Goal: Information Seeking & Learning: Learn about a topic

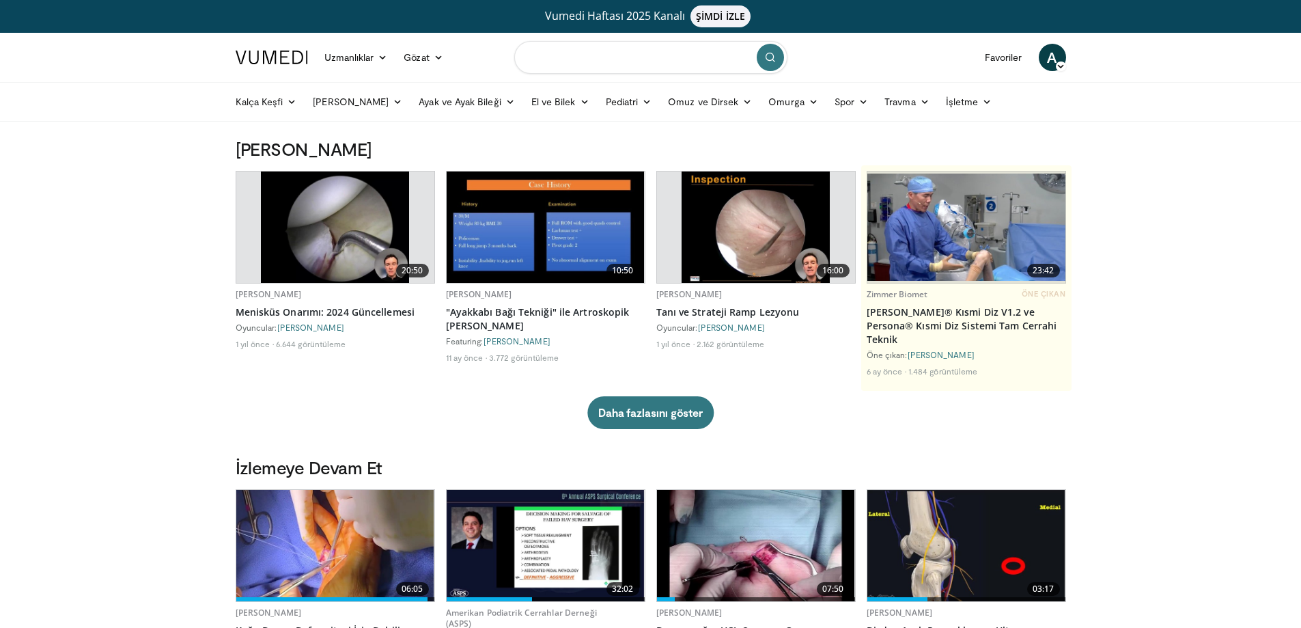
click at [557, 60] on input "Konuları, müdahaleleri arayın" at bounding box center [650, 57] width 273 height 33
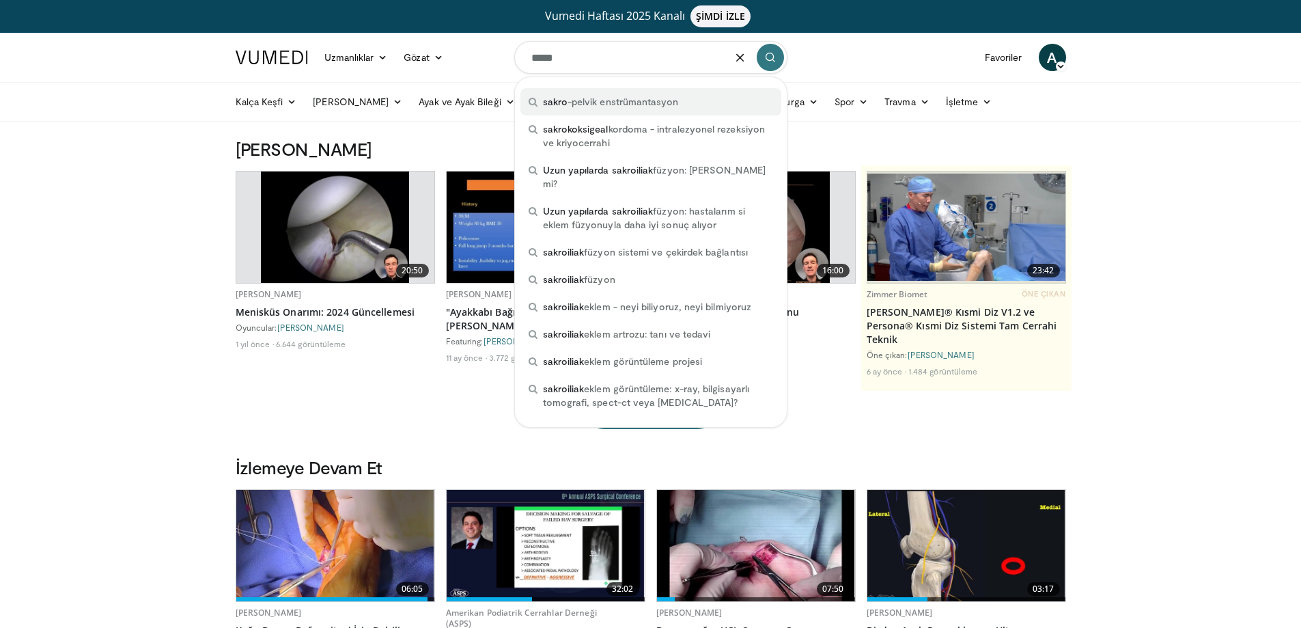
click at [589, 100] on font "-pelvik enstrümantasyon" at bounding box center [623, 102] width 111 height 12
type input "**********"
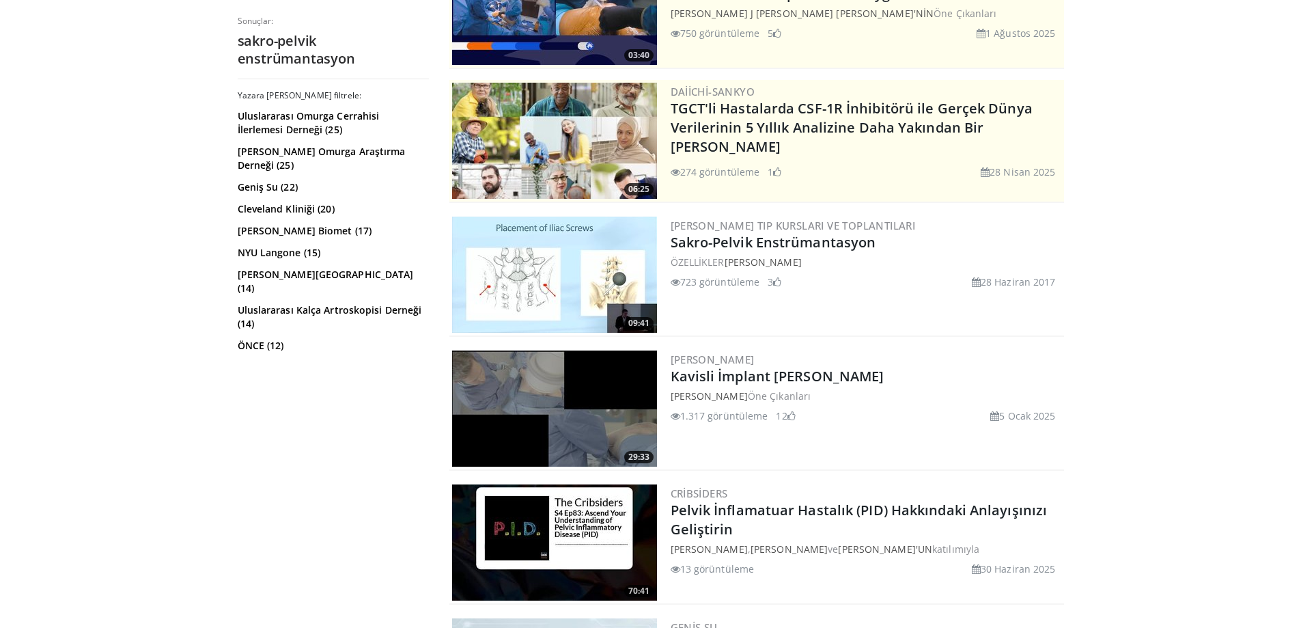
scroll to position [247, 0]
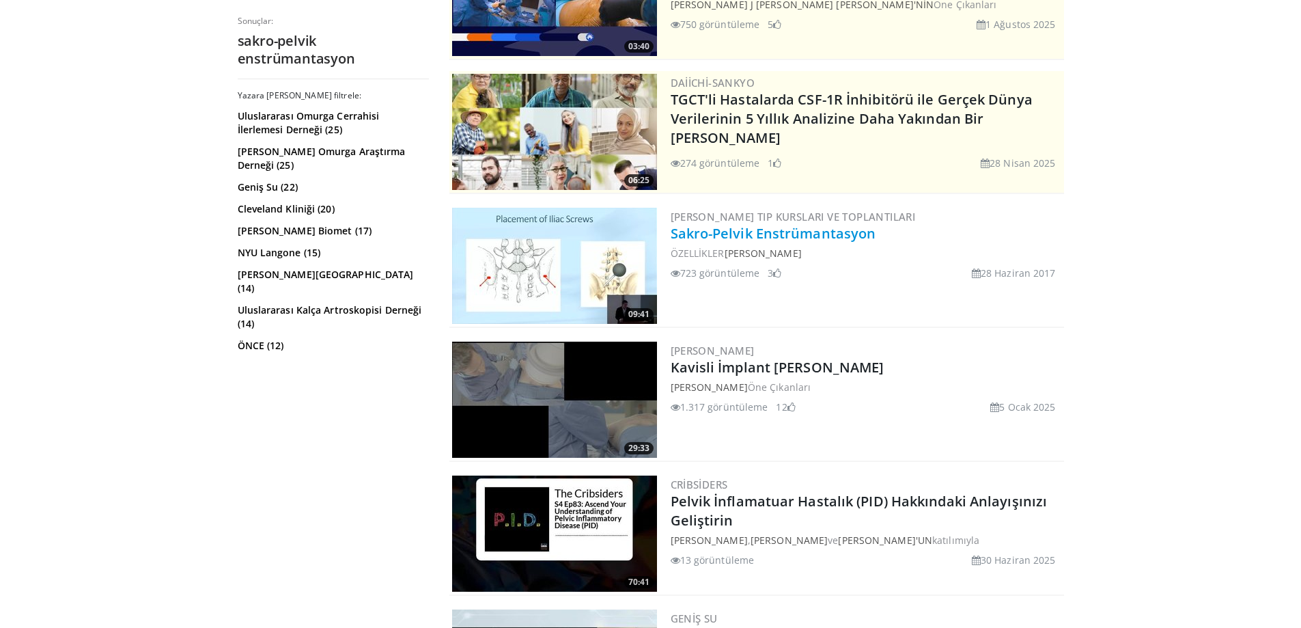
click at [744, 238] on font "Sakro-Pelvik Enstrümantasyon" at bounding box center [774, 233] width 206 height 18
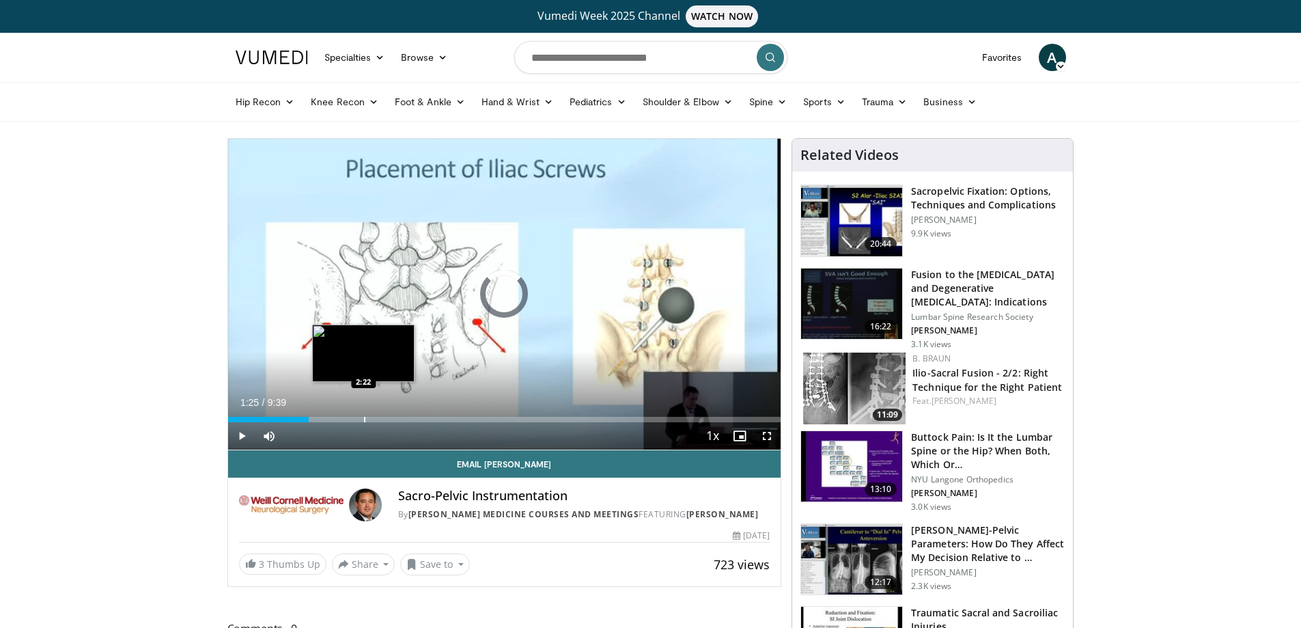
drag, startPoint x: 260, startPoint y: 414, endPoint x: 347, endPoint y: 419, distance: 87.6
click at [357, 415] on div "Loaded : 0.00% 2:23 2:22" at bounding box center [504, 415] width 553 height 13
drag, startPoint x: 353, startPoint y: 412, endPoint x: 466, endPoint y: 400, distance: 114.0
click at [466, 422] on div "Current Time 2:11 / Duration 9:39 Play Skip Backward Skip Forward Mute Loaded :…" at bounding box center [504, 435] width 553 height 27
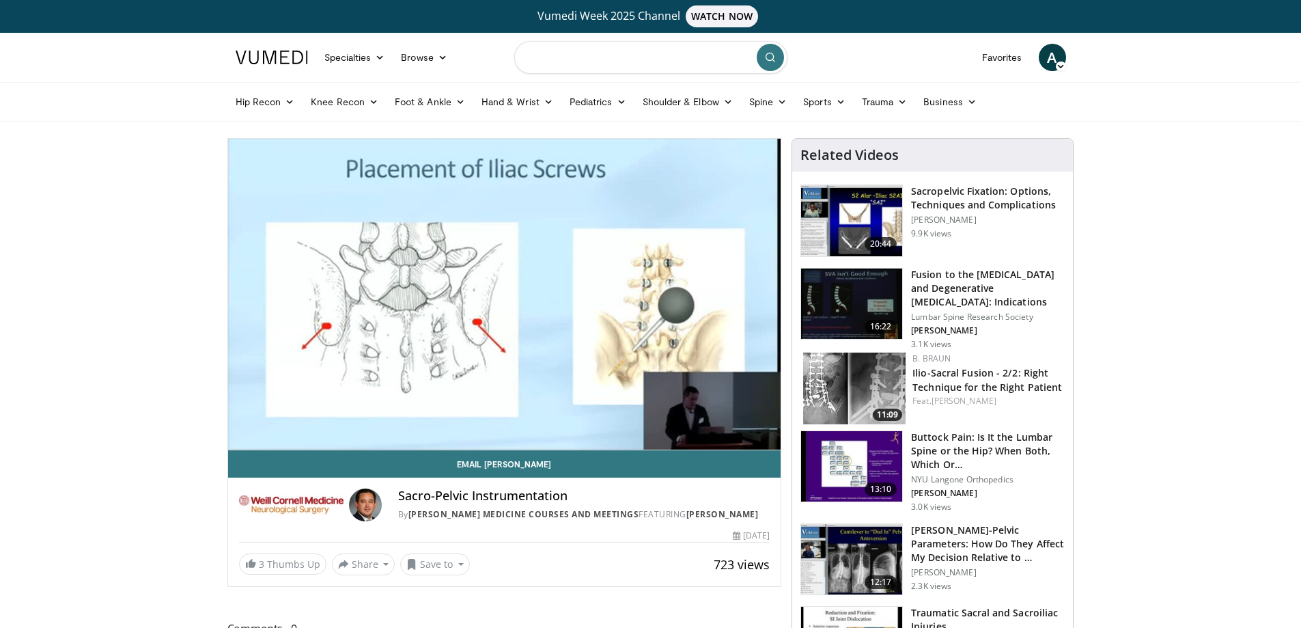
drag, startPoint x: 712, startPoint y: 49, endPoint x: 46, endPoint y: -27, distance: 669.5
click at [46, 0] on html "Vumedi Week 2025 Channel WATCH NOW Specialties Adult & Family Medicine Allergy,…" at bounding box center [650, 314] width 1301 height 628
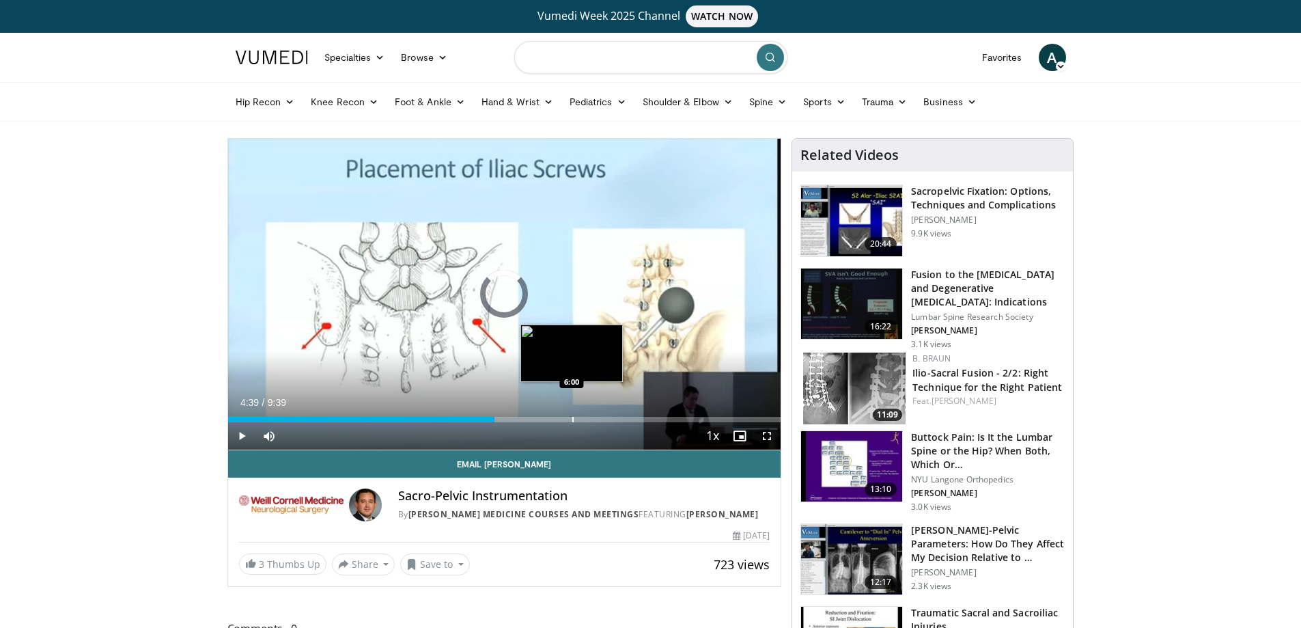
drag, startPoint x: 492, startPoint y: 419, endPoint x: 575, endPoint y: 417, distance: 83.4
click at [575, 417] on div "Loaded : 0.00% 5:55 6:00" at bounding box center [504, 419] width 553 height 5
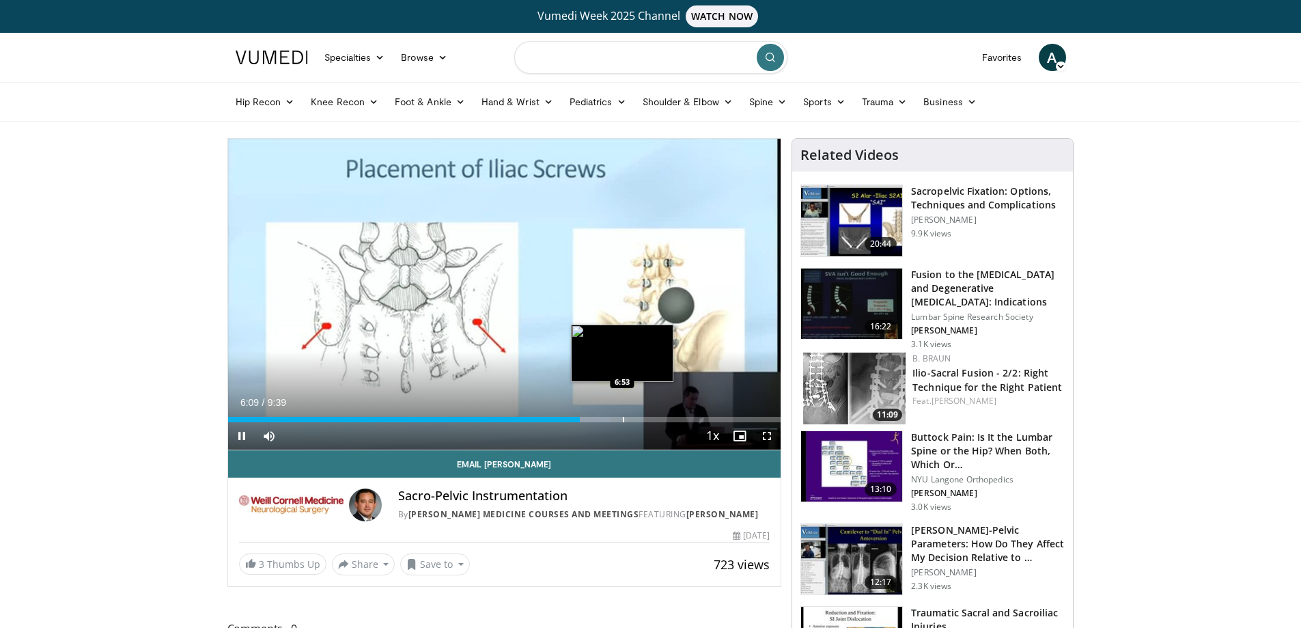
click at [623, 419] on div "Progress Bar" at bounding box center [623, 419] width 1 height 5
click at [623, 421] on video-js "**********" at bounding box center [504, 294] width 553 height 311
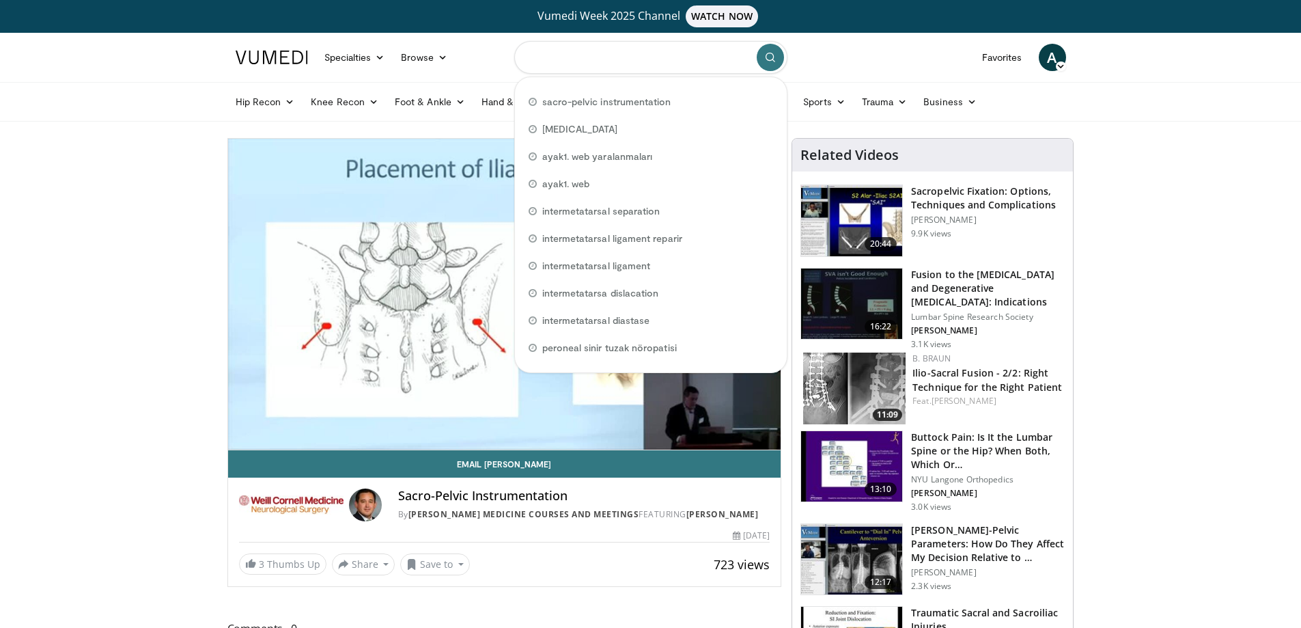
drag, startPoint x: 477, startPoint y: 48, endPoint x: 165, endPoint y: 5, distance: 315.1
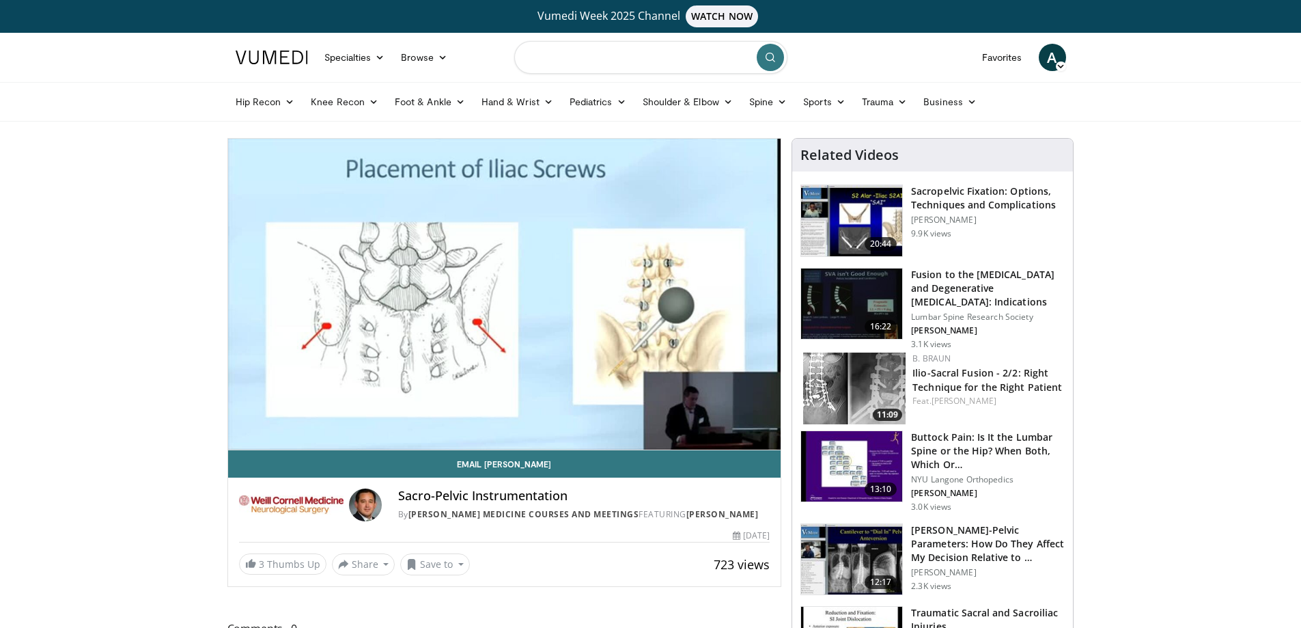
type input "*"
type input "**********"
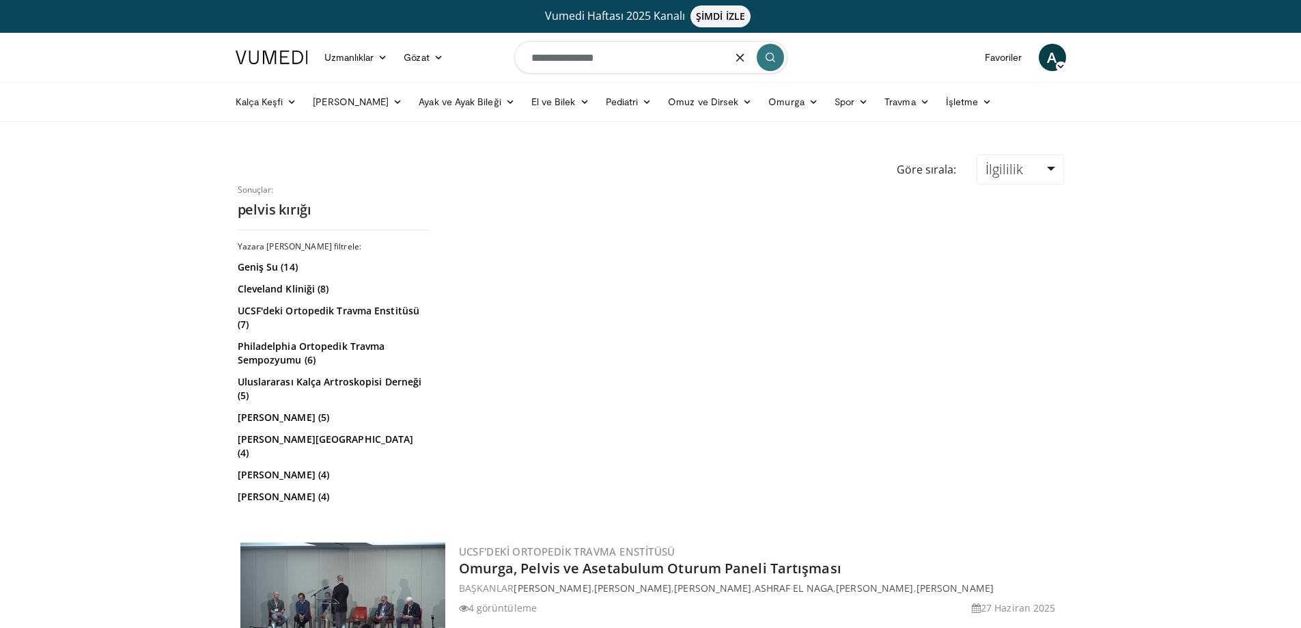
drag, startPoint x: 641, startPoint y: 58, endPoint x: 11, endPoint y: 42, distance: 630.6
click at [5, 46] on header "Uzmanlıklar Yetişkin ve Aile Hekimliği Alerji, Astım, İmmünoloji Anesteziyoloji…" at bounding box center [650, 77] width 1301 height 89
type input "**********"
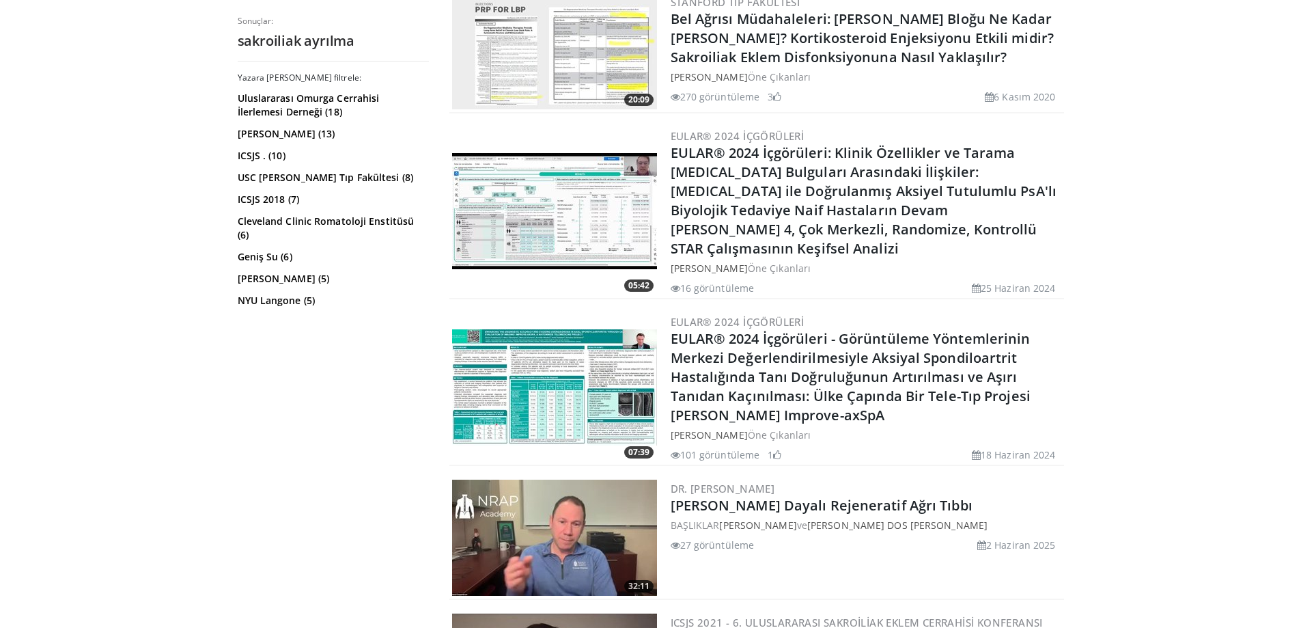
scroll to position [3275, 0]
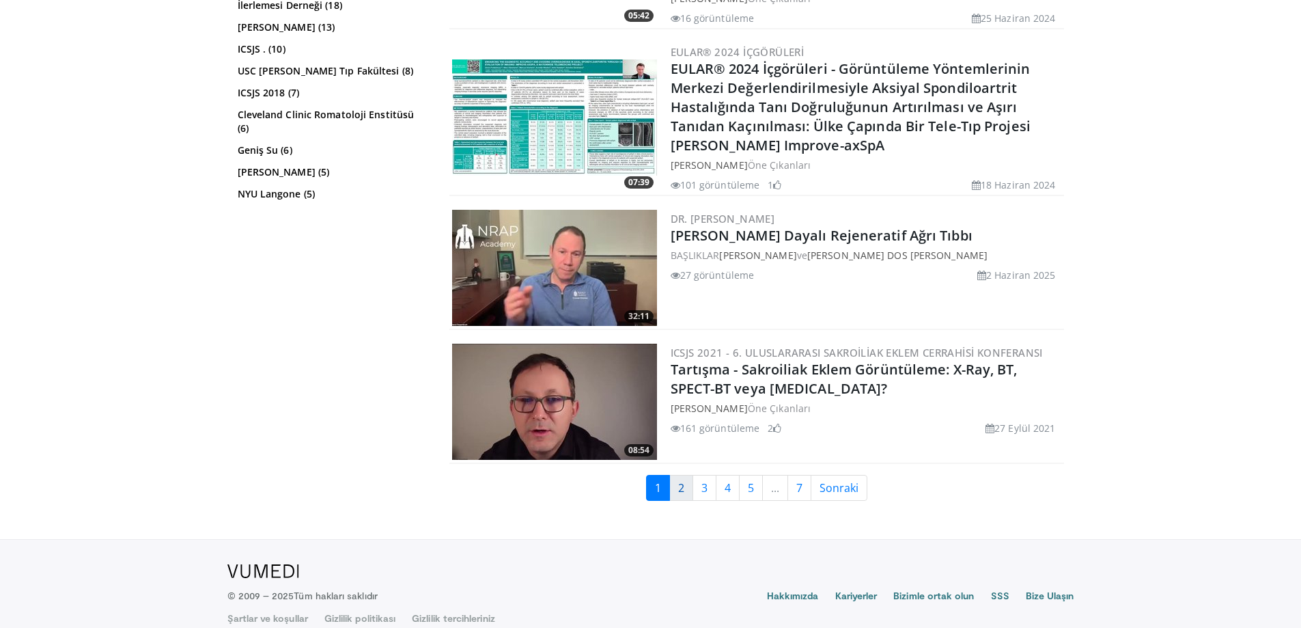
click at [681, 480] on font "2" at bounding box center [681, 487] width 6 height 15
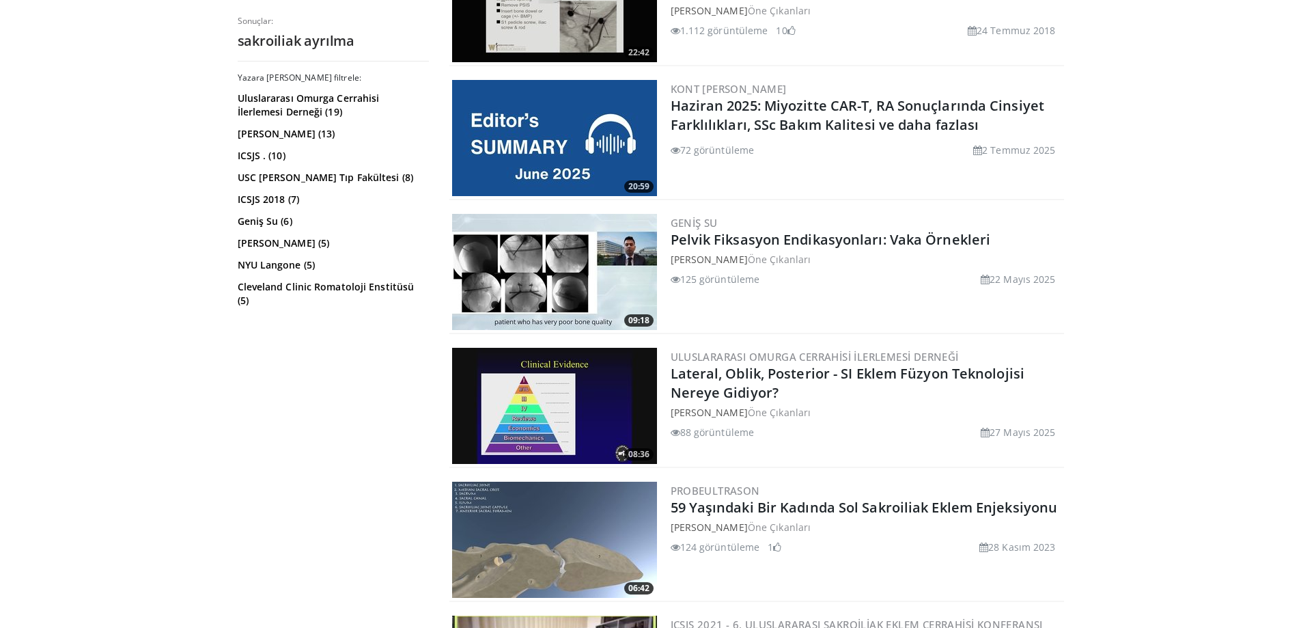
scroll to position [667, 0]
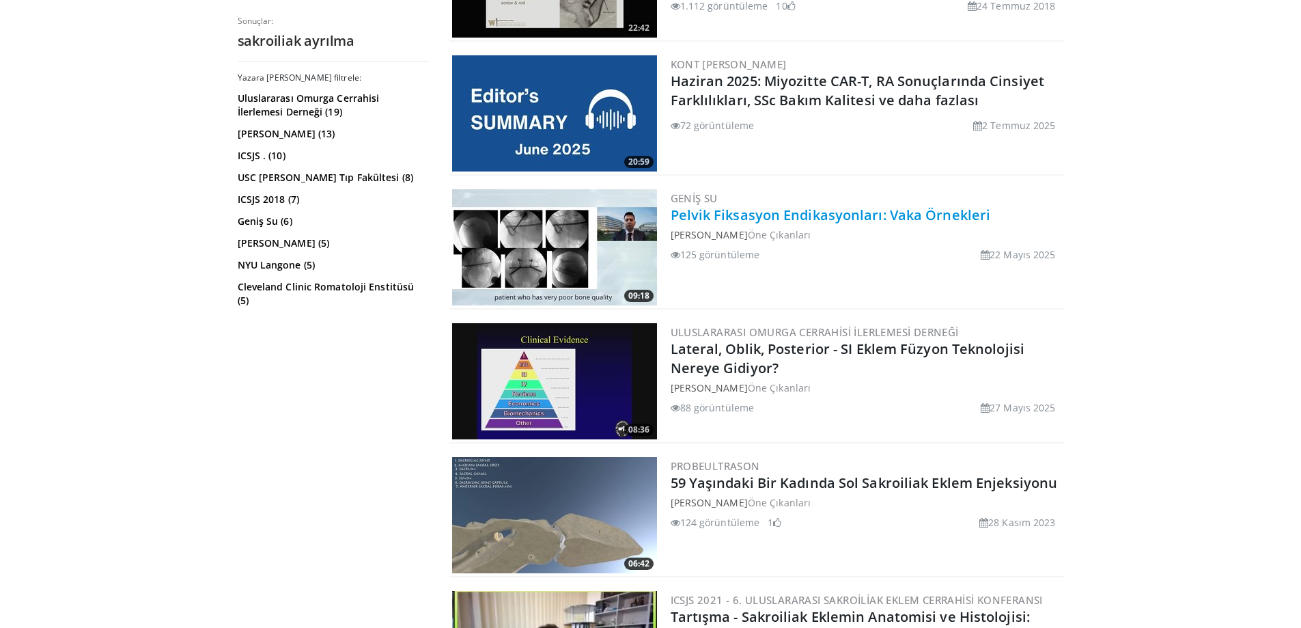
click at [843, 217] on font "Pelvik Fiksasyon Endikasyonları: Vaka Örnekleri" at bounding box center [831, 215] width 320 height 18
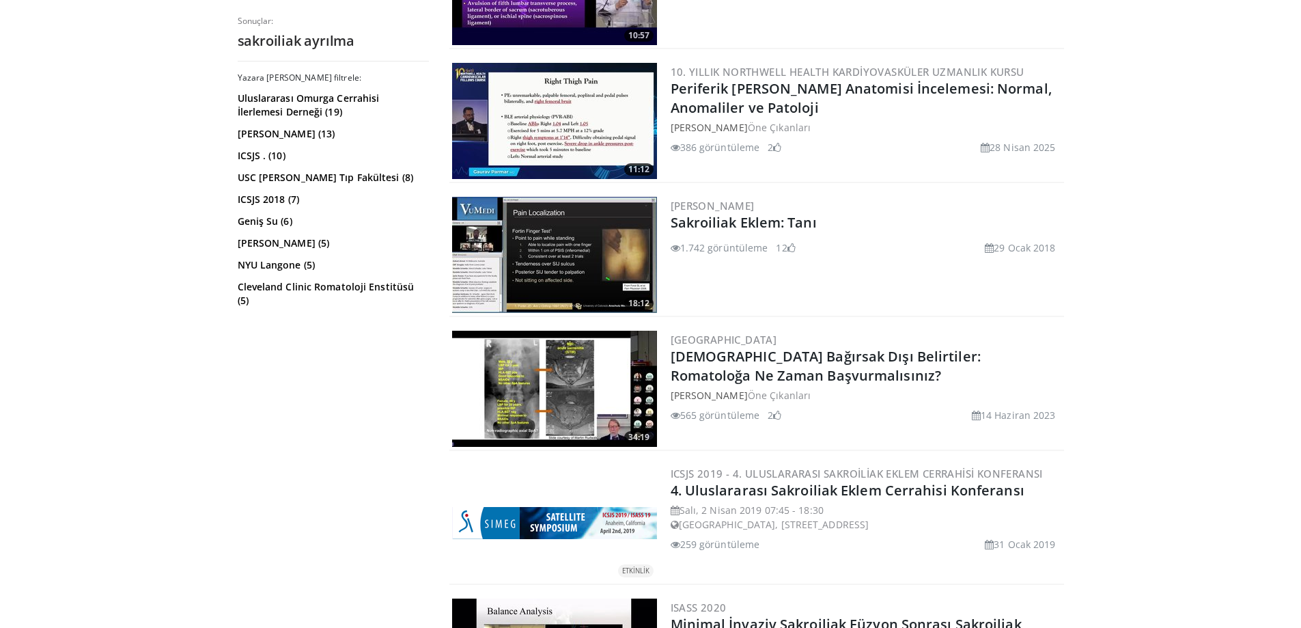
scroll to position [3076, 0]
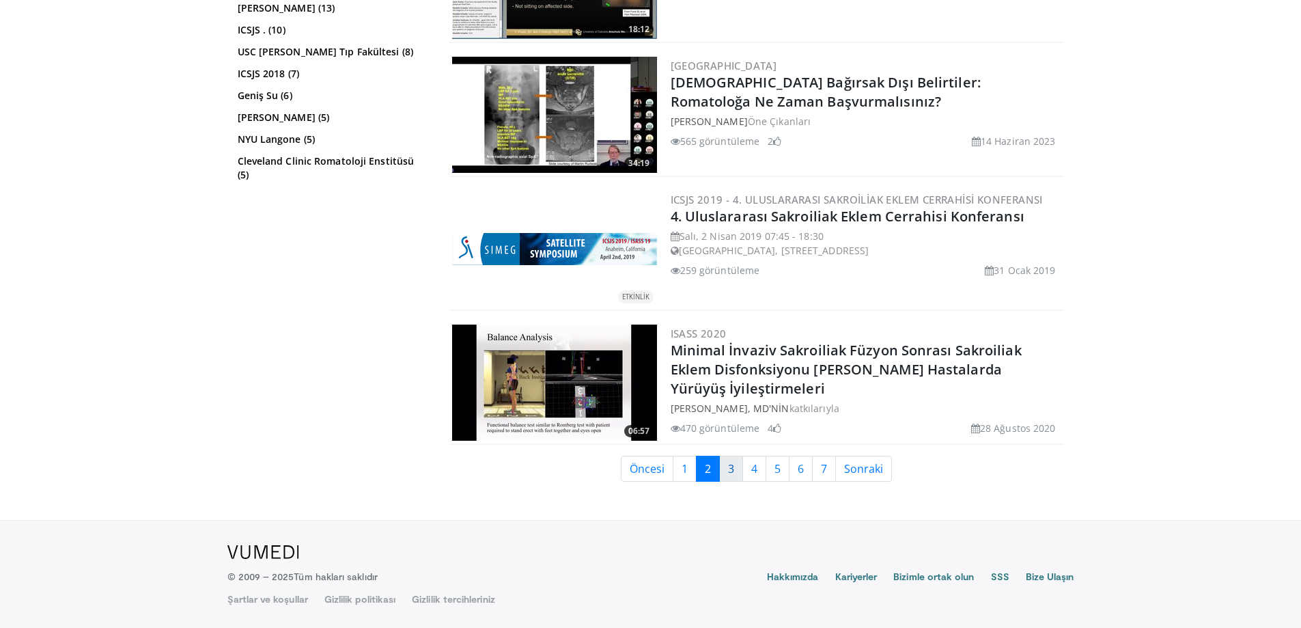
click at [727, 466] on link "3" at bounding box center [731, 469] width 24 height 26
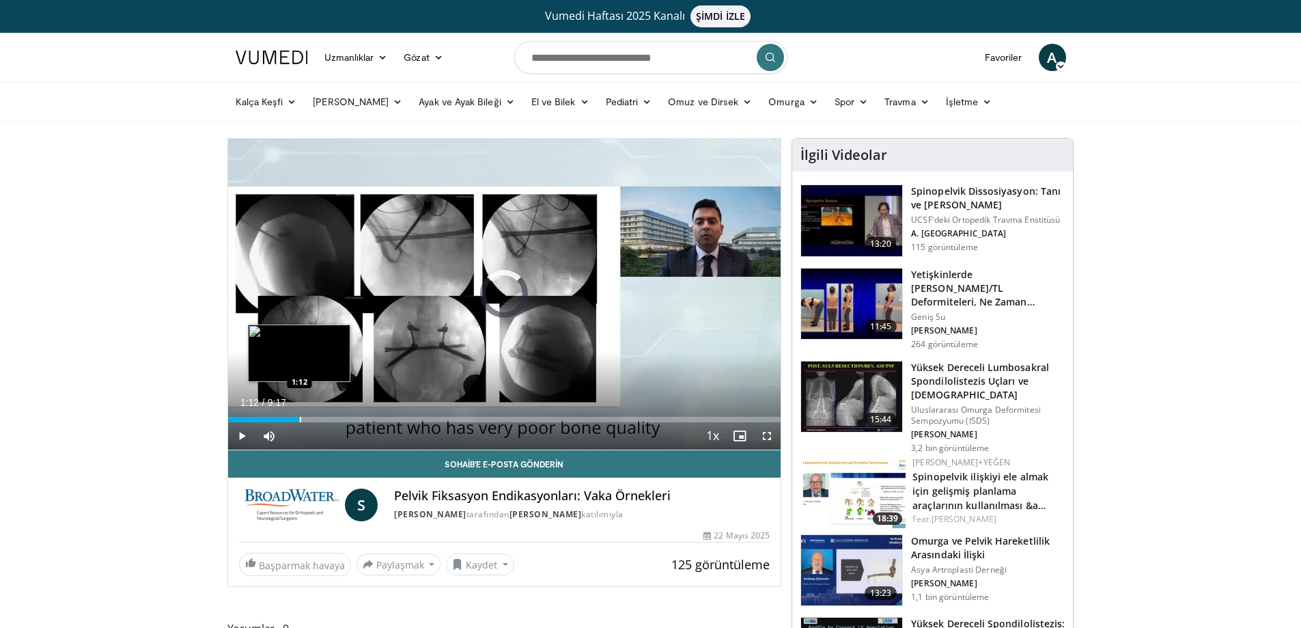
click at [299, 414] on div "Loaded : 0.00% 1:12 1:12" at bounding box center [504, 415] width 553 height 13
click at [335, 413] on div "Loaded : 19.58% 1:14 1:48" at bounding box center [504, 415] width 553 height 13
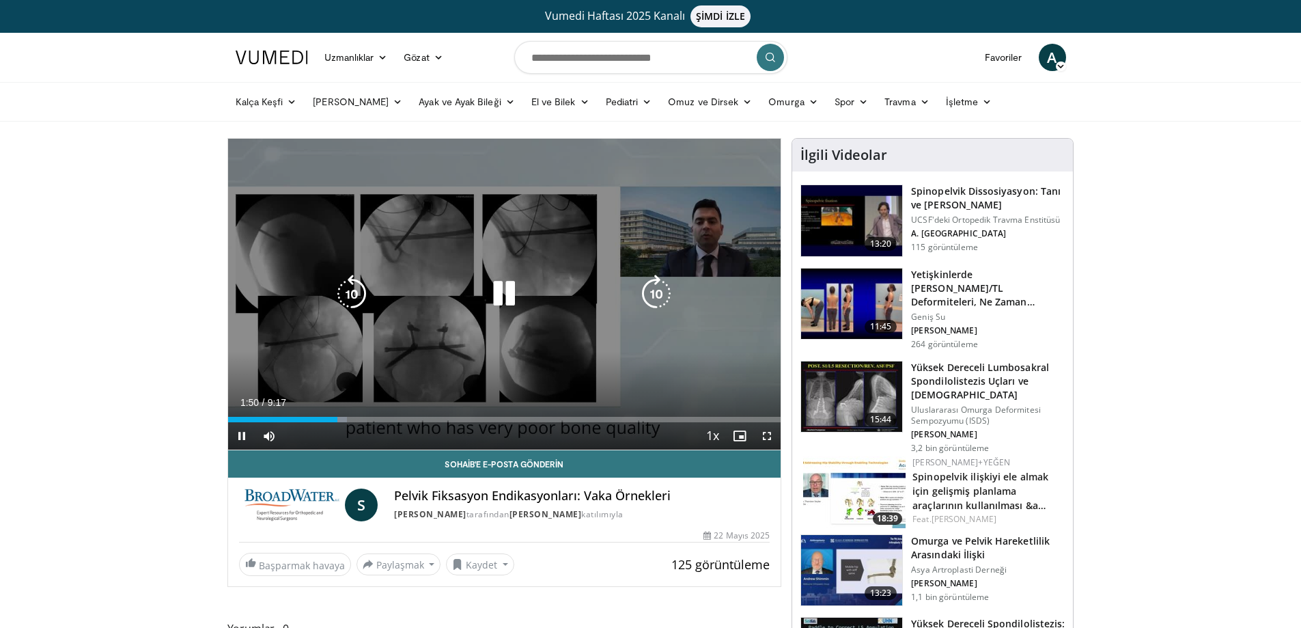
click at [414, 423] on div "Current Time 1:50 / Duration 9:17 Pause Skip Backward Skip Forward Mute 0% Load…" at bounding box center [504, 435] width 553 height 27
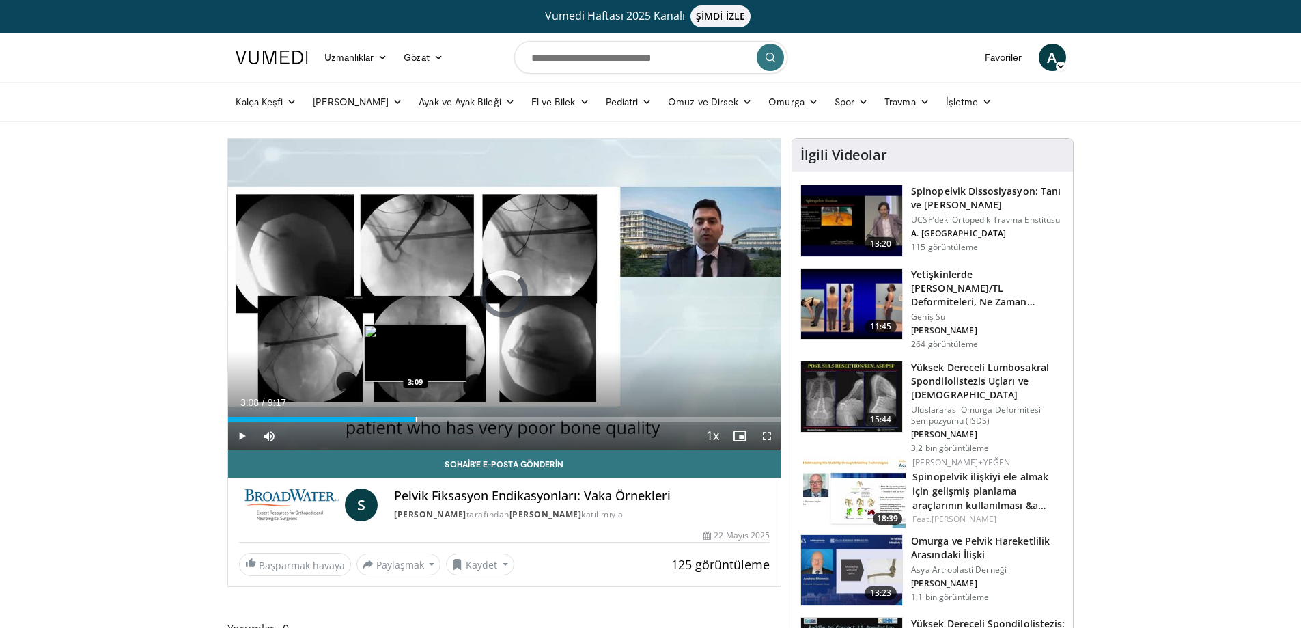
click at [416, 417] on div "Progress Bar" at bounding box center [416, 419] width 1 height 5
click at [572, 422] on div "Current Time 3:16 / Duration 9:17 Pause Skip Backward Skip Forward Mute 0% Load…" at bounding box center [504, 435] width 553 height 27
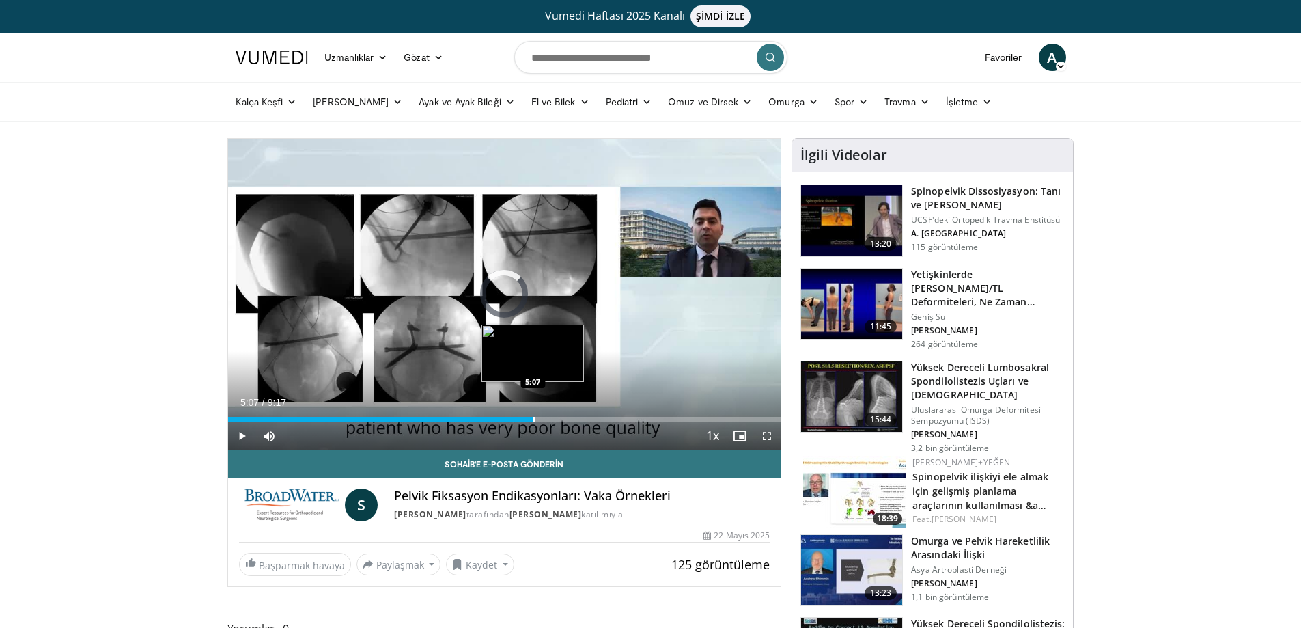
click at [533, 417] on div "Progress Bar" at bounding box center [533, 419] width 1 height 5
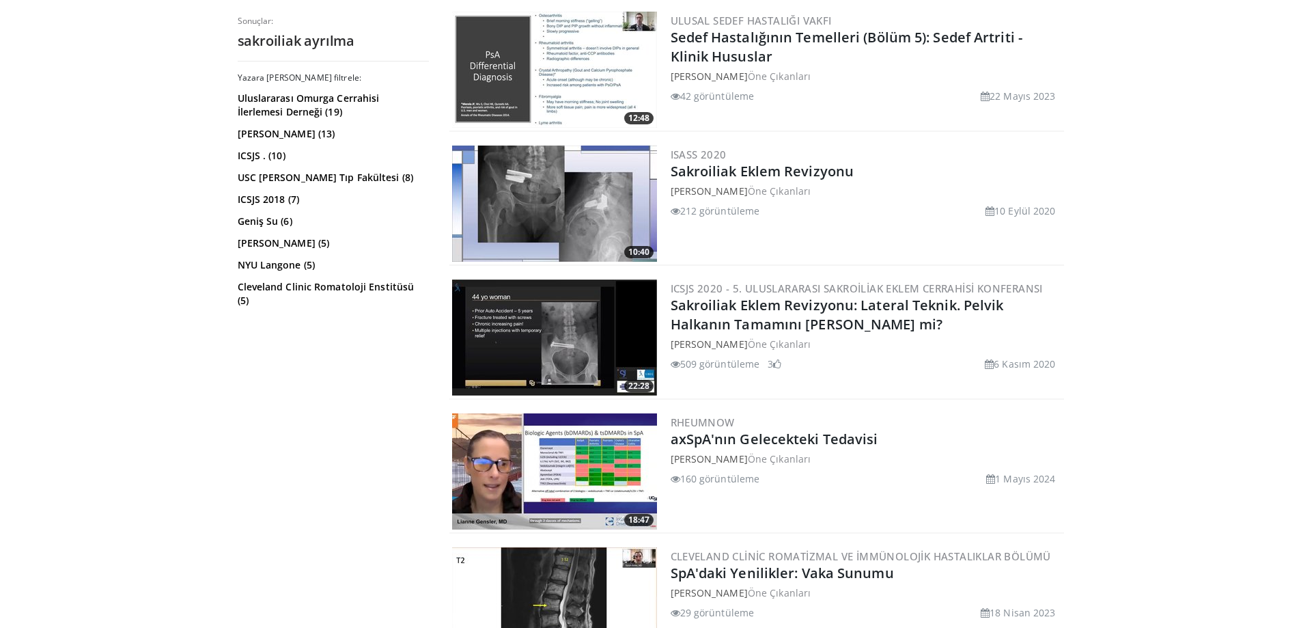
scroll to position [623, 0]
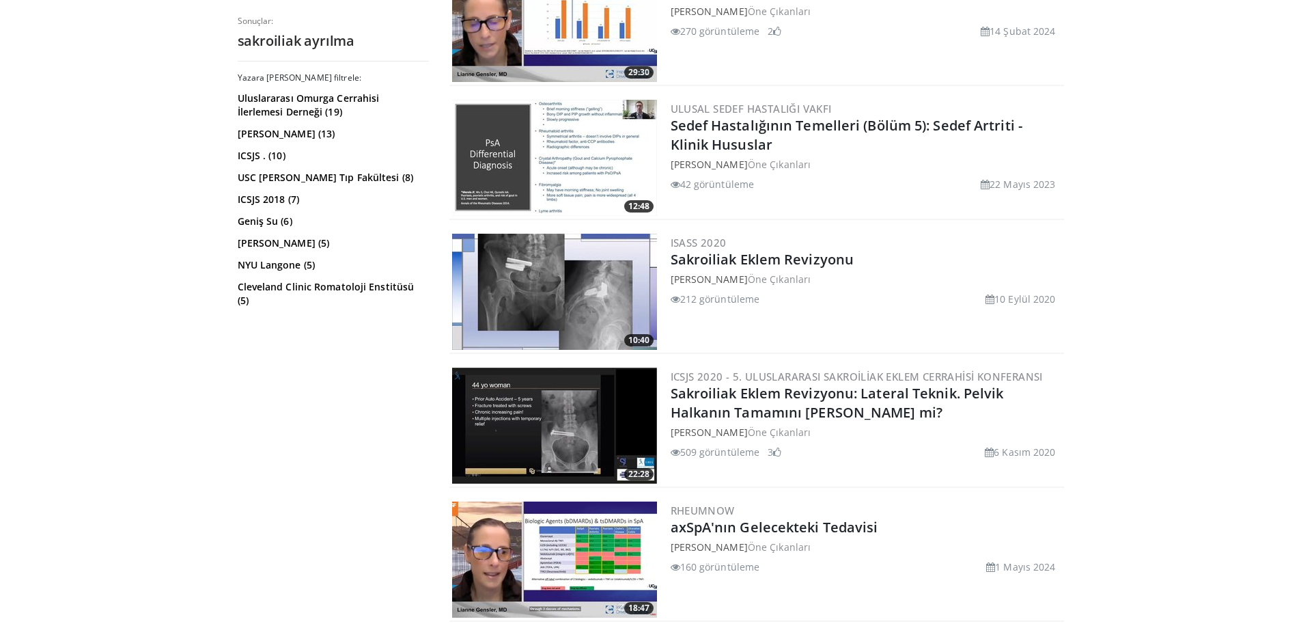
click at [522, 295] on img at bounding box center [554, 292] width 205 height 116
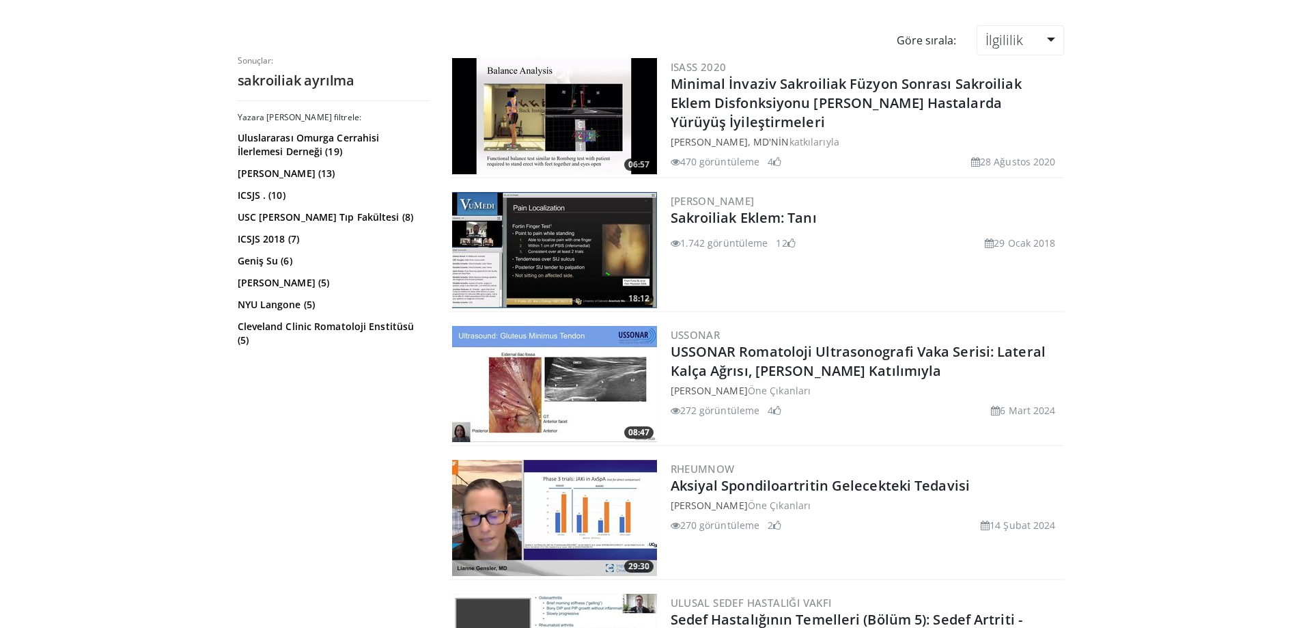
scroll to position [0, 0]
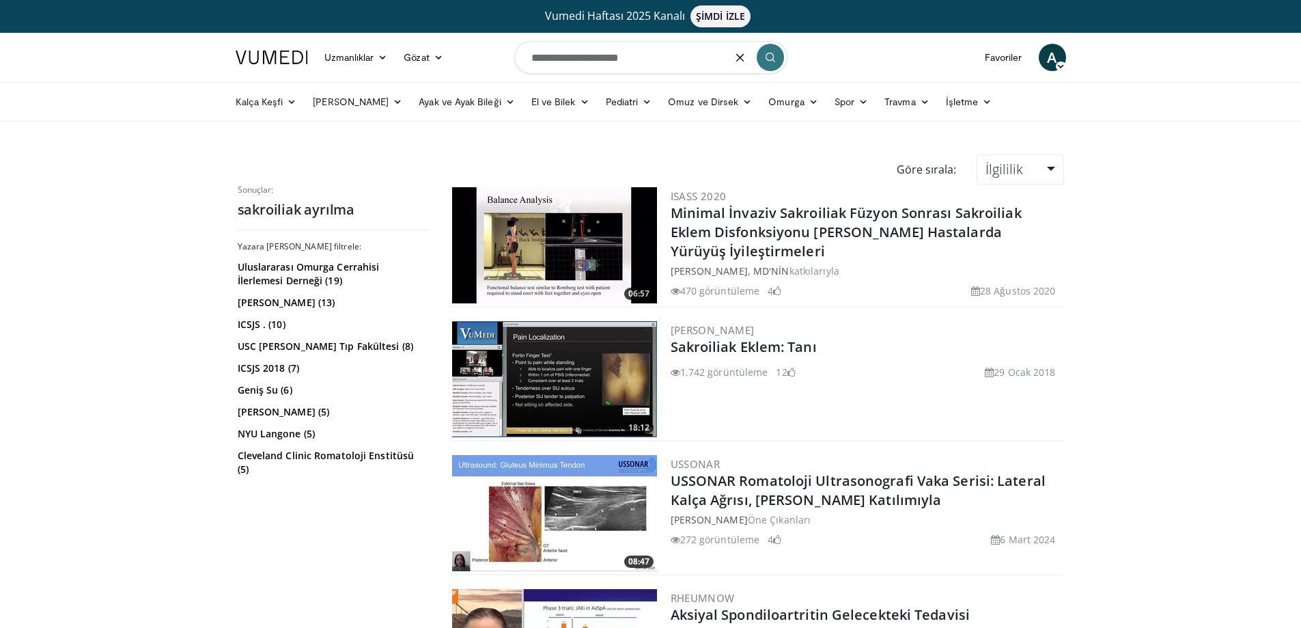
click at [669, 61] on input "**********" at bounding box center [650, 57] width 273 height 33
type input "**********"
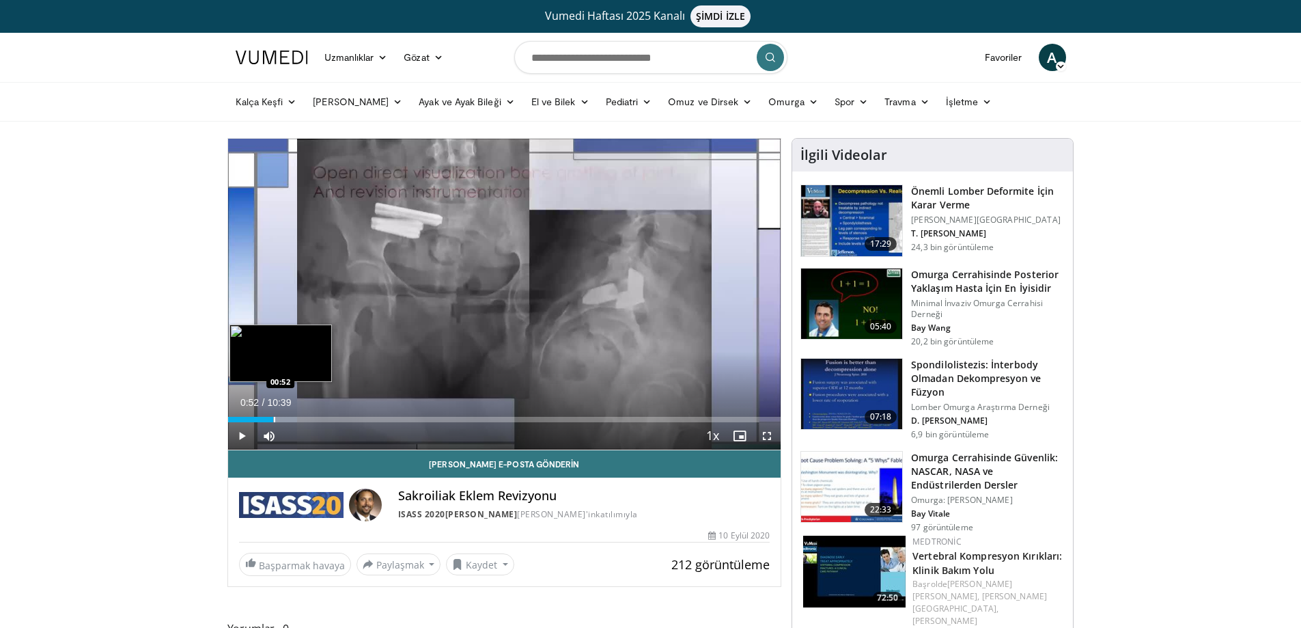
drag, startPoint x: 248, startPoint y: 418, endPoint x: 273, endPoint y: 419, distance: 25.3
click at [274, 419] on div "Progress Bar" at bounding box center [274, 419] width 1 height 5
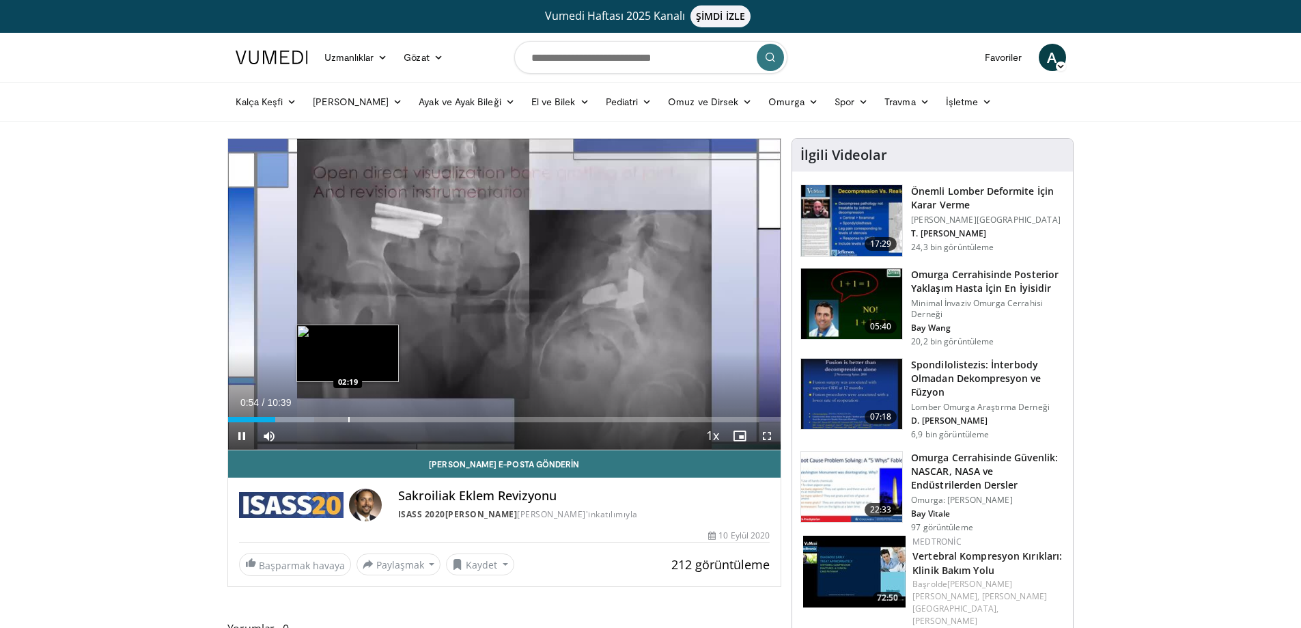
click at [348, 413] on div "Loaded : 15.60% 00:54 02:19" at bounding box center [504, 415] width 553 height 13
click at [384, 414] on div "Loaded : 21.84% 03:00 03:00" at bounding box center [504, 415] width 553 height 13
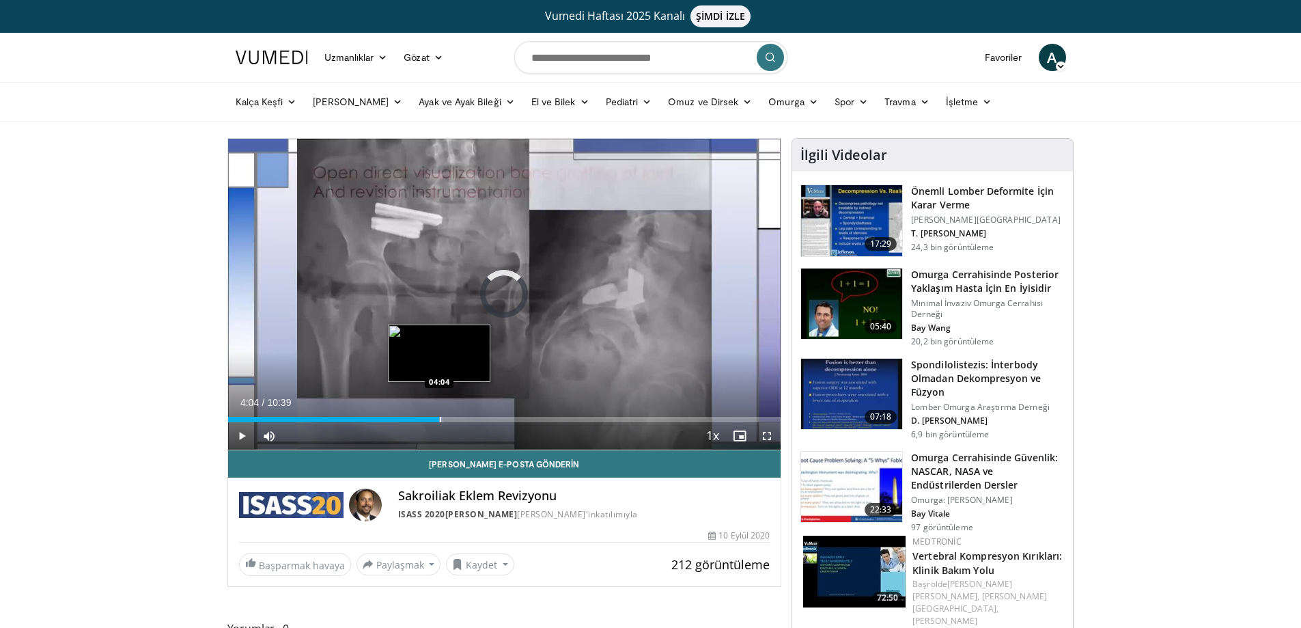
click at [439, 415] on div "Loaded : 39.01% 04:04 04:04" at bounding box center [504, 415] width 553 height 13
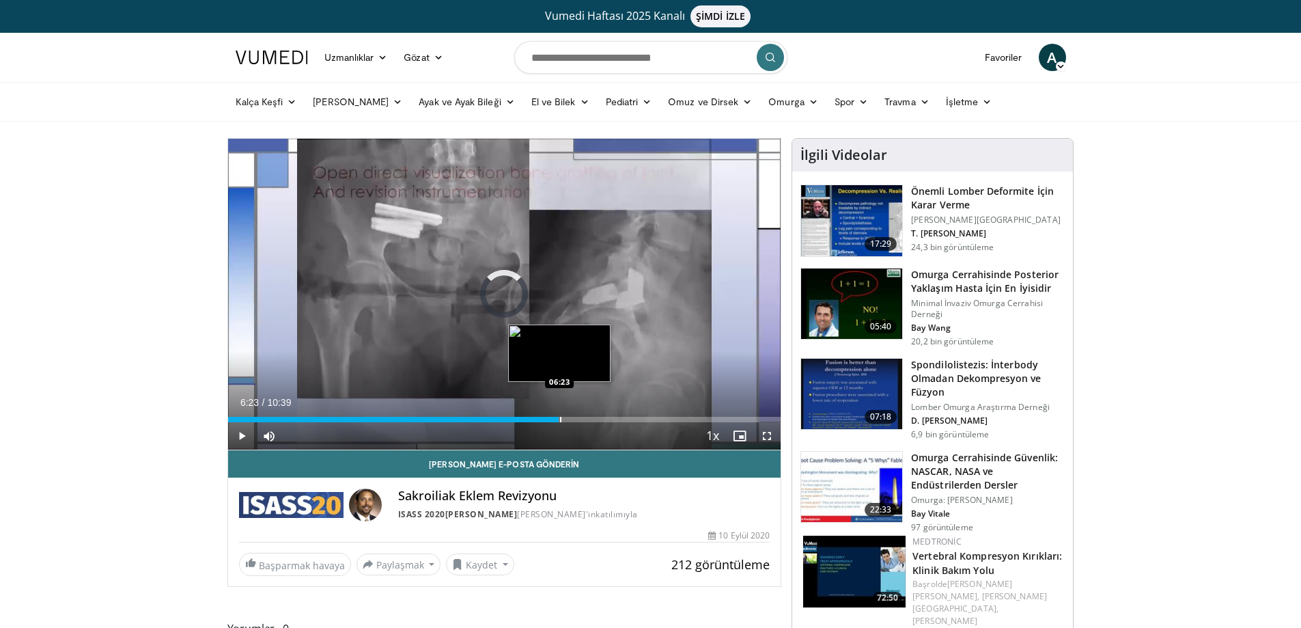
click at [560, 417] on div "Progress Bar" at bounding box center [560, 419] width 1 height 5
click at [606, 413] on div "Loaded : 64.09% 07:17 07:17" at bounding box center [504, 415] width 553 height 13
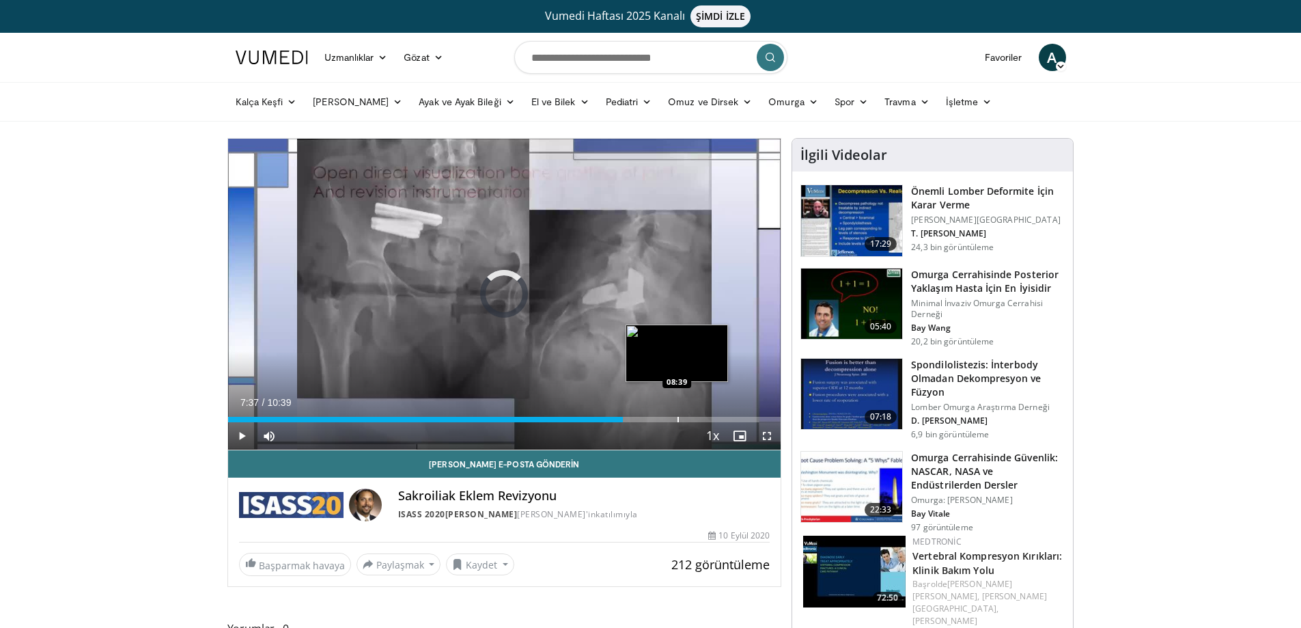
drag, startPoint x: 618, startPoint y: 420, endPoint x: 677, endPoint y: 415, distance: 58.9
click at [677, 415] on div "Loaded : 0.00% 08:40 08:39" at bounding box center [504, 415] width 553 height 13
click at [654, 417] on div "Progress Bar" at bounding box center [654, 419] width 1 height 5
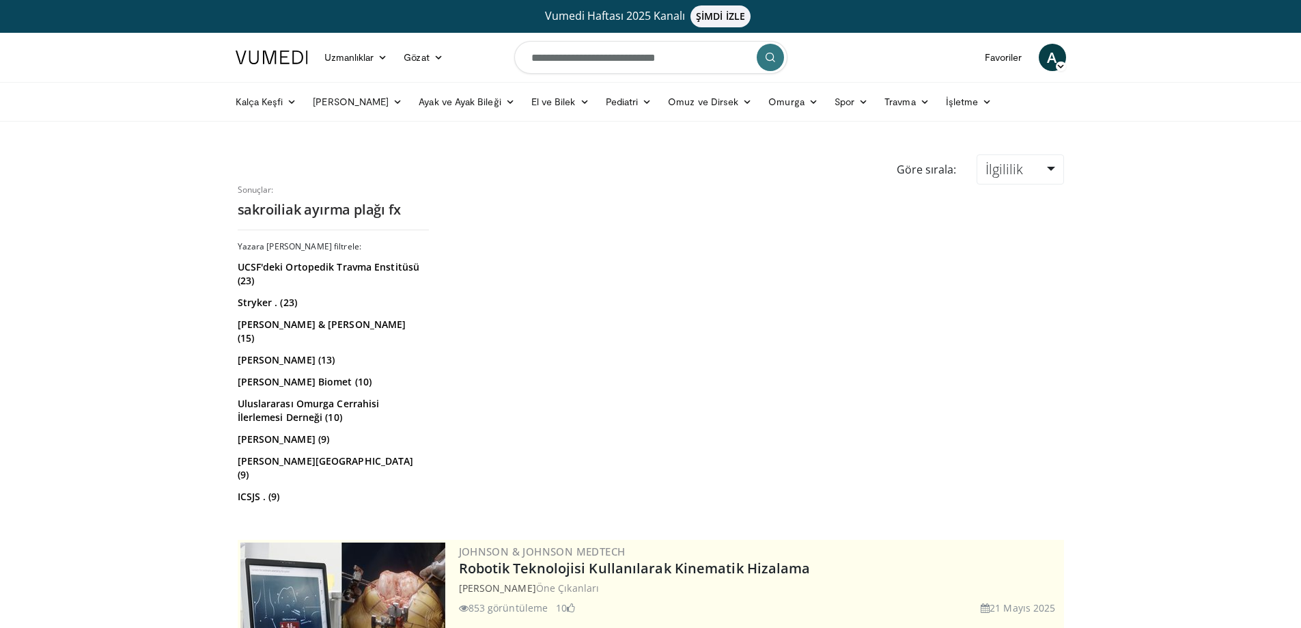
click at [684, 61] on input "**********" at bounding box center [650, 57] width 273 height 33
type input "**********"
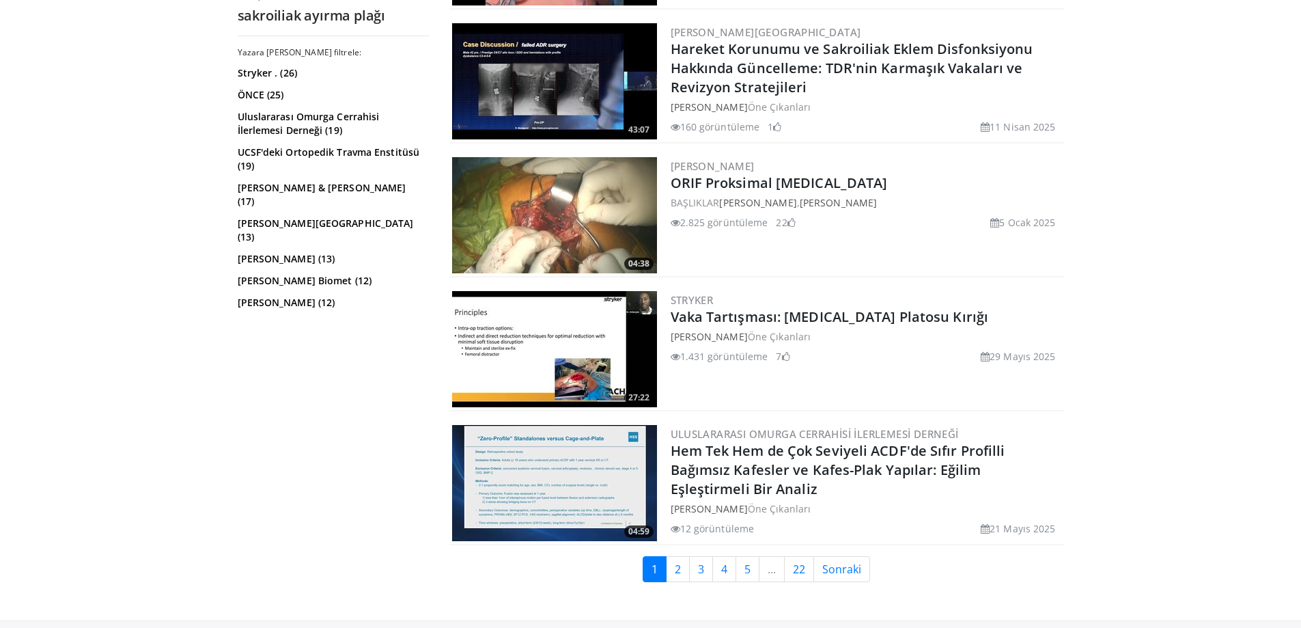
scroll to position [3076, 0]
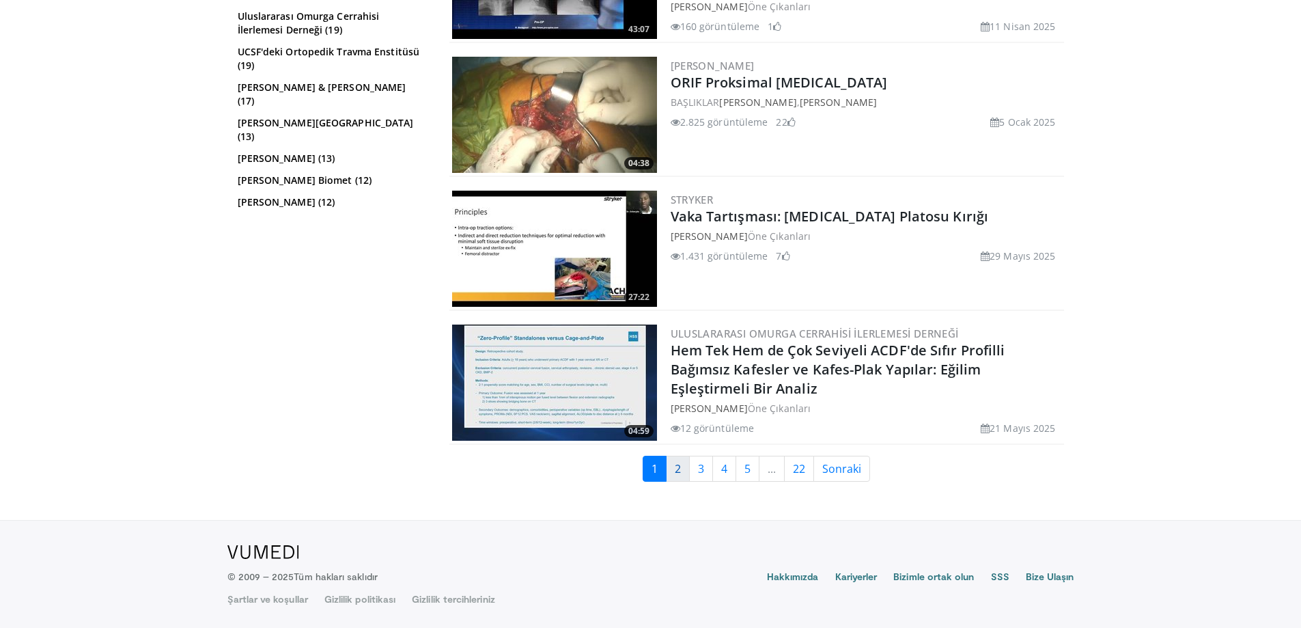
click at [676, 469] on font "2" at bounding box center [678, 468] width 6 height 15
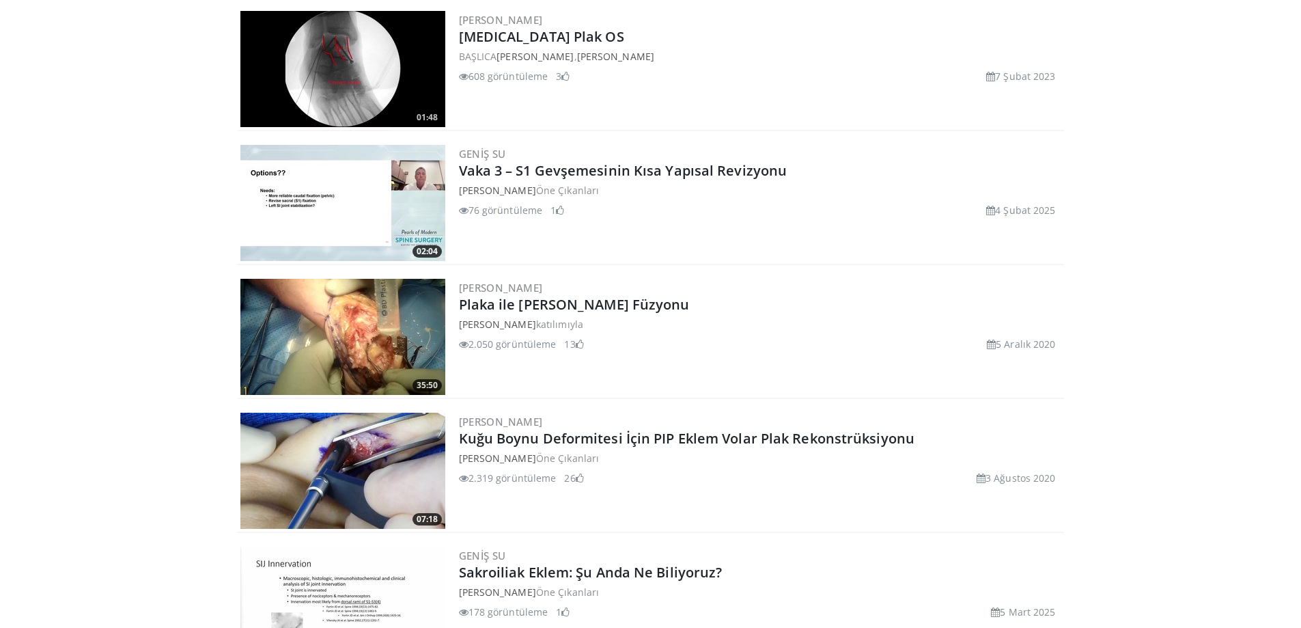
scroll to position [3080, 0]
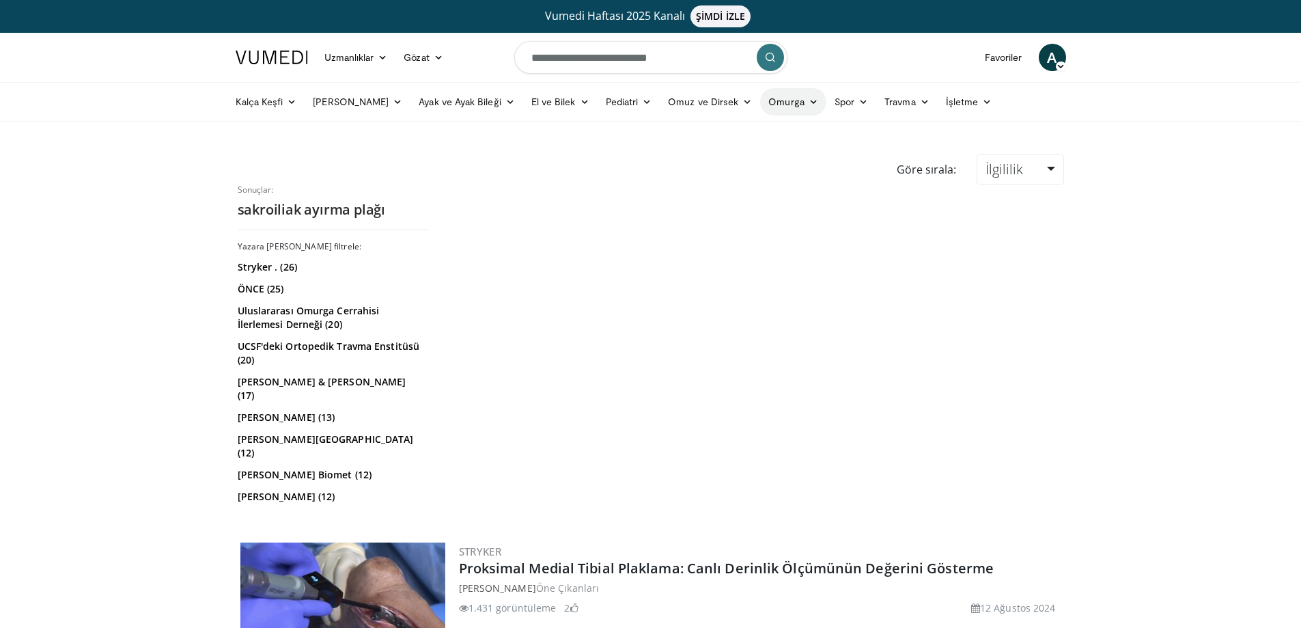
click at [809, 100] on icon at bounding box center [814, 102] width 10 height 10
click at [262, 100] on font "Kalça Keşfi" at bounding box center [260, 102] width 48 height 12
click at [884, 102] on font "Travma" at bounding box center [899, 102] width 31 height 12
click at [790, 137] on font "Kalça ve Pelvis" at bounding box center [820, 134] width 67 height 12
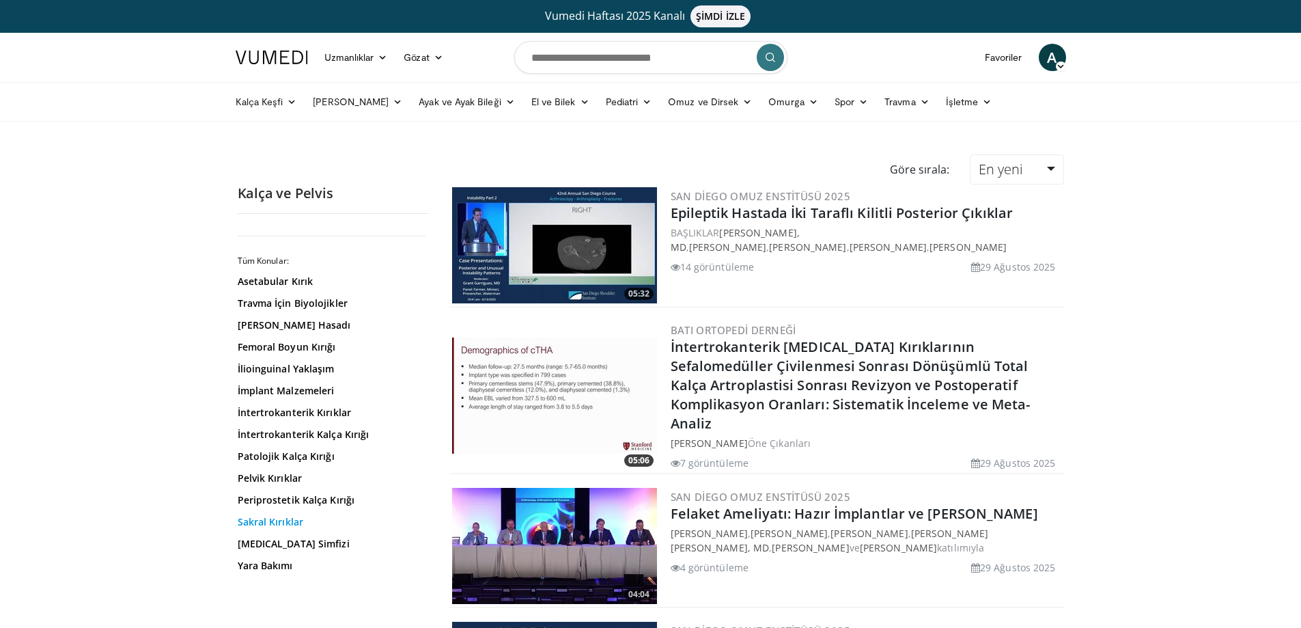
click at [268, 525] on font "Sakral Kırıklar" at bounding box center [271, 521] width 66 height 13
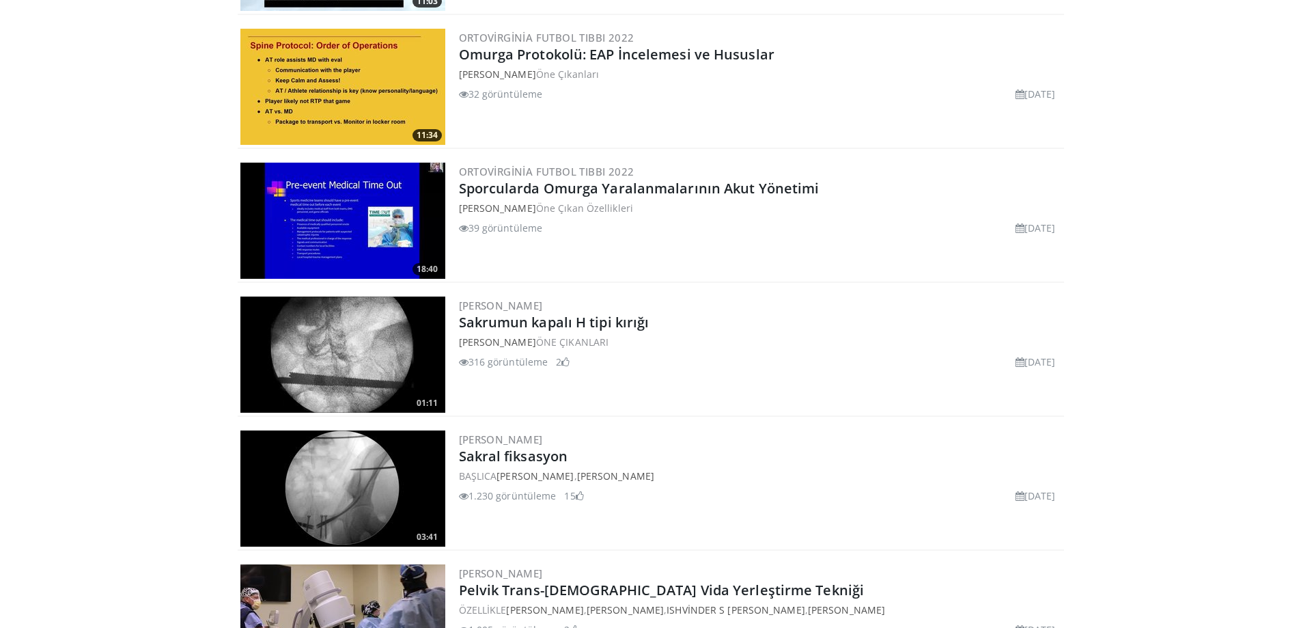
scroll to position [3076, 0]
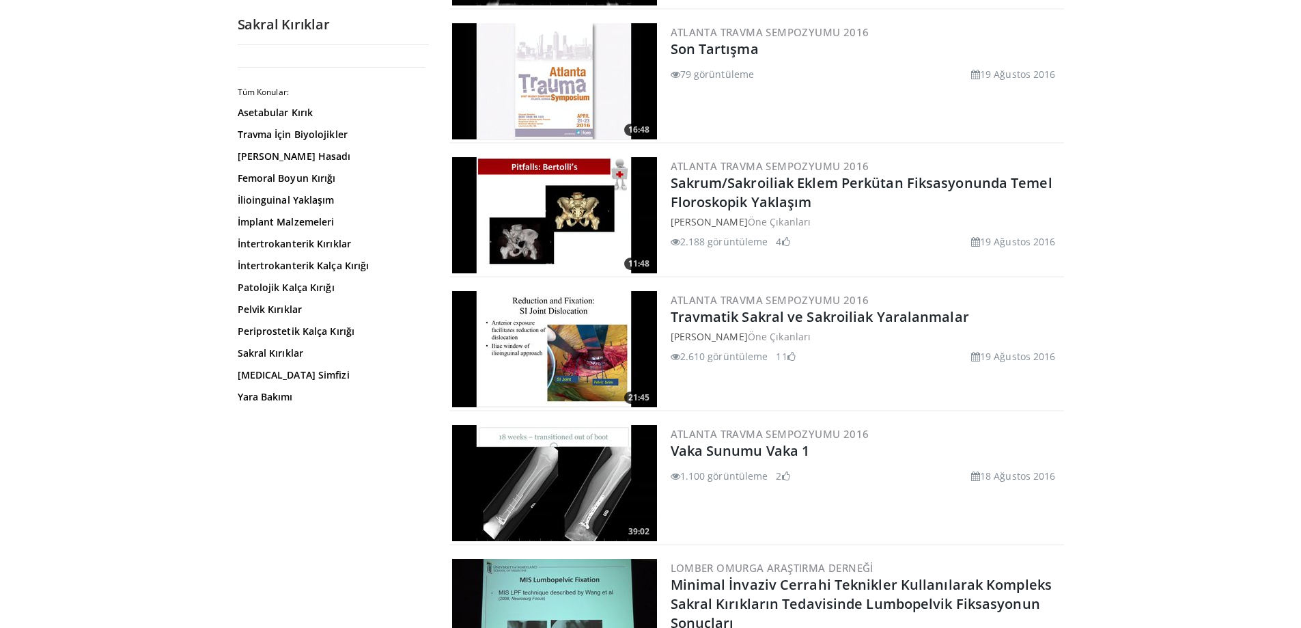
scroll to position [1775, 0]
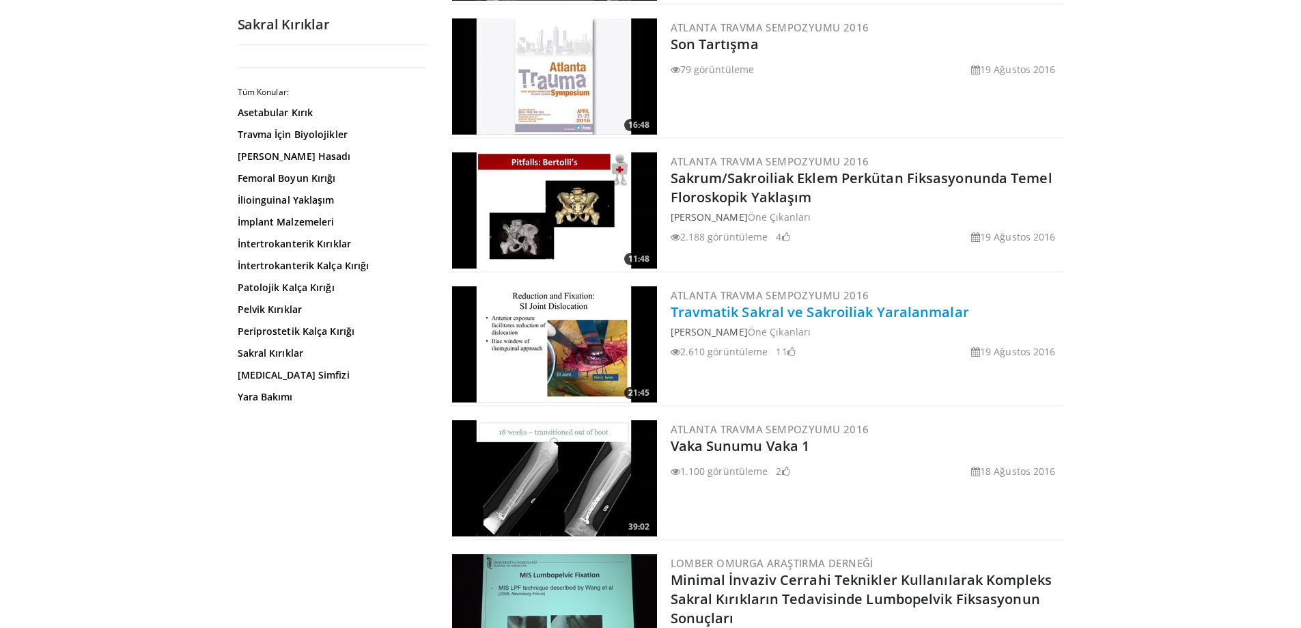
click at [777, 316] on font "Travmatik Sakral ve Sakroiliak Yaralanmalar" at bounding box center [820, 312] width 298 height 18
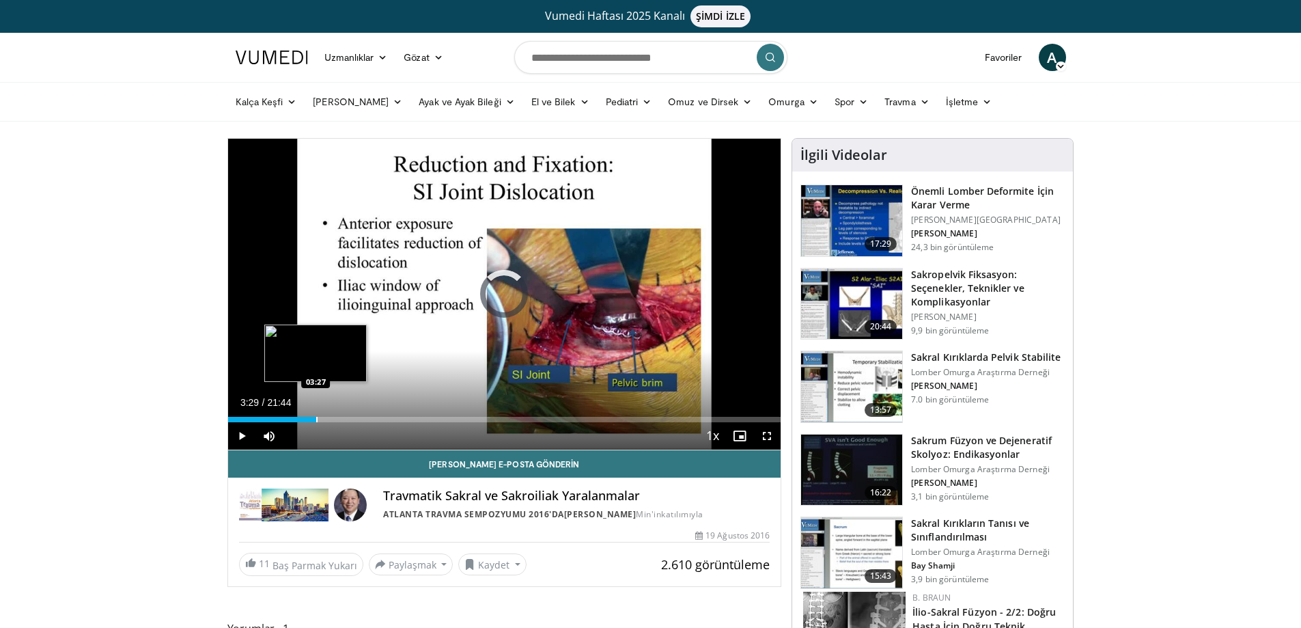
click at [316, 419] on div "Progress Bar" at bounding box center [316, 419] width 1 height 5
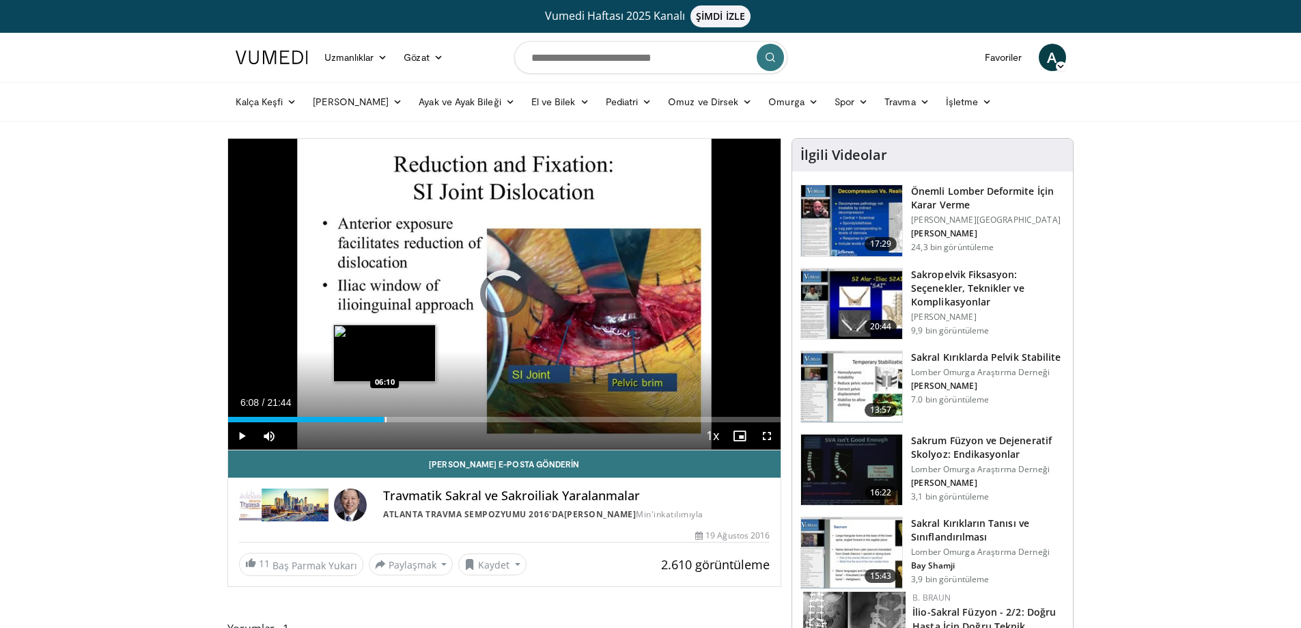
click at [385, 417] on div "Progress Bar" at bounding box center [385, 419] width 1 height 5
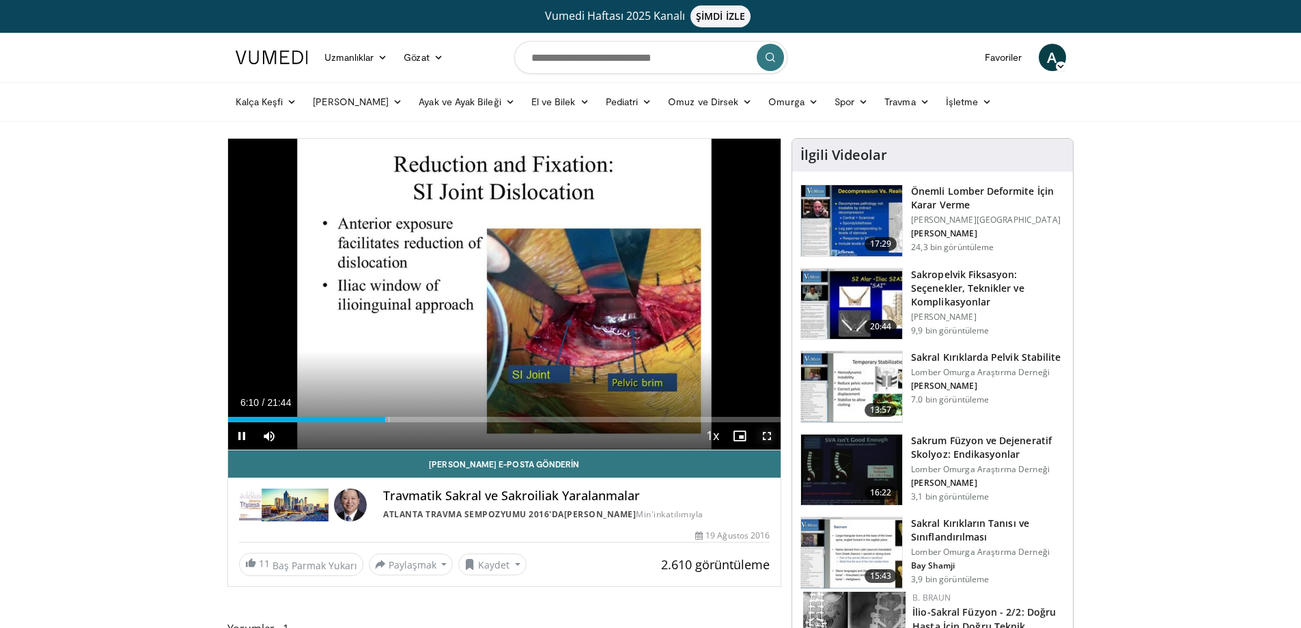
click at [770, 436] on span "Video Player" at bounding box center [766, 435] width 27 height 27
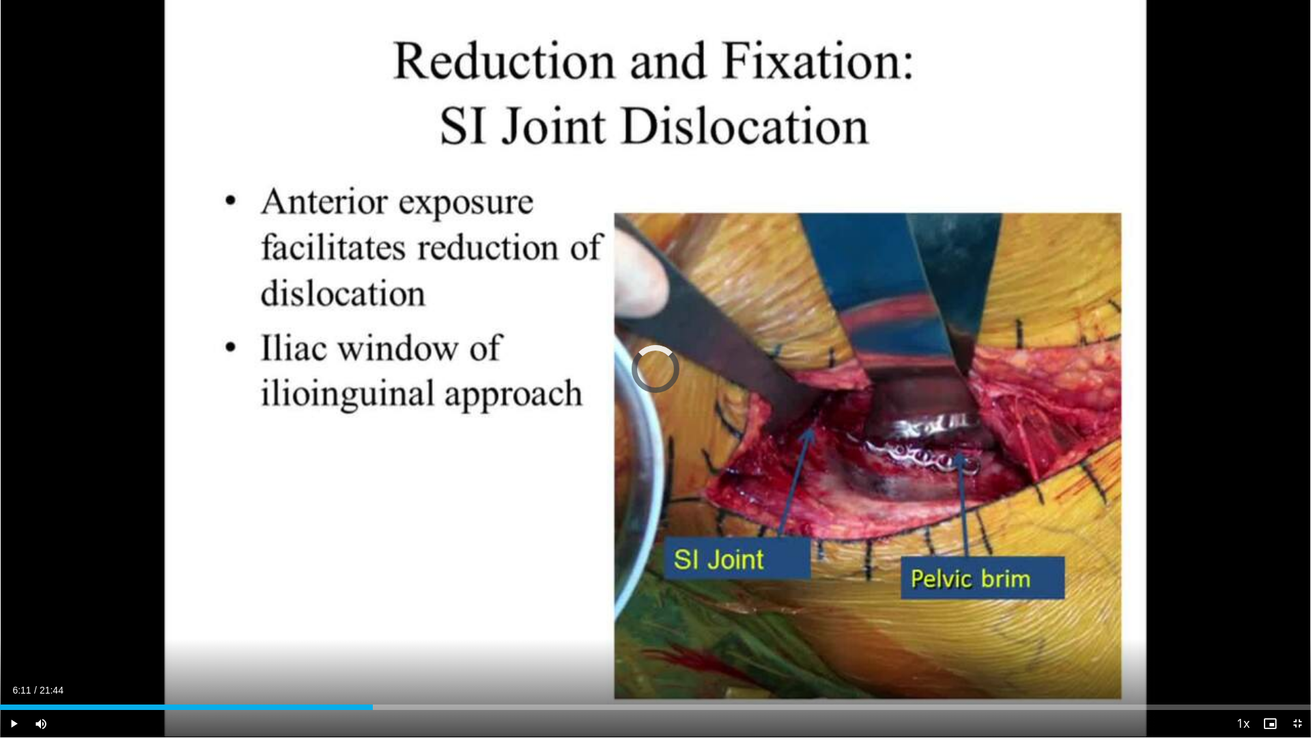
drag, startPoint x: 373, startPoint y: 704, endPoint x: 430, endPoint y: 712, distance: 57.9
click at [431, 627] on div "Current Time 6:11 / Duration 21:44 Play Skip Backward Skip Forward Mute 79% Loa…" at bounding box center [655, 723] width 1311 height 27
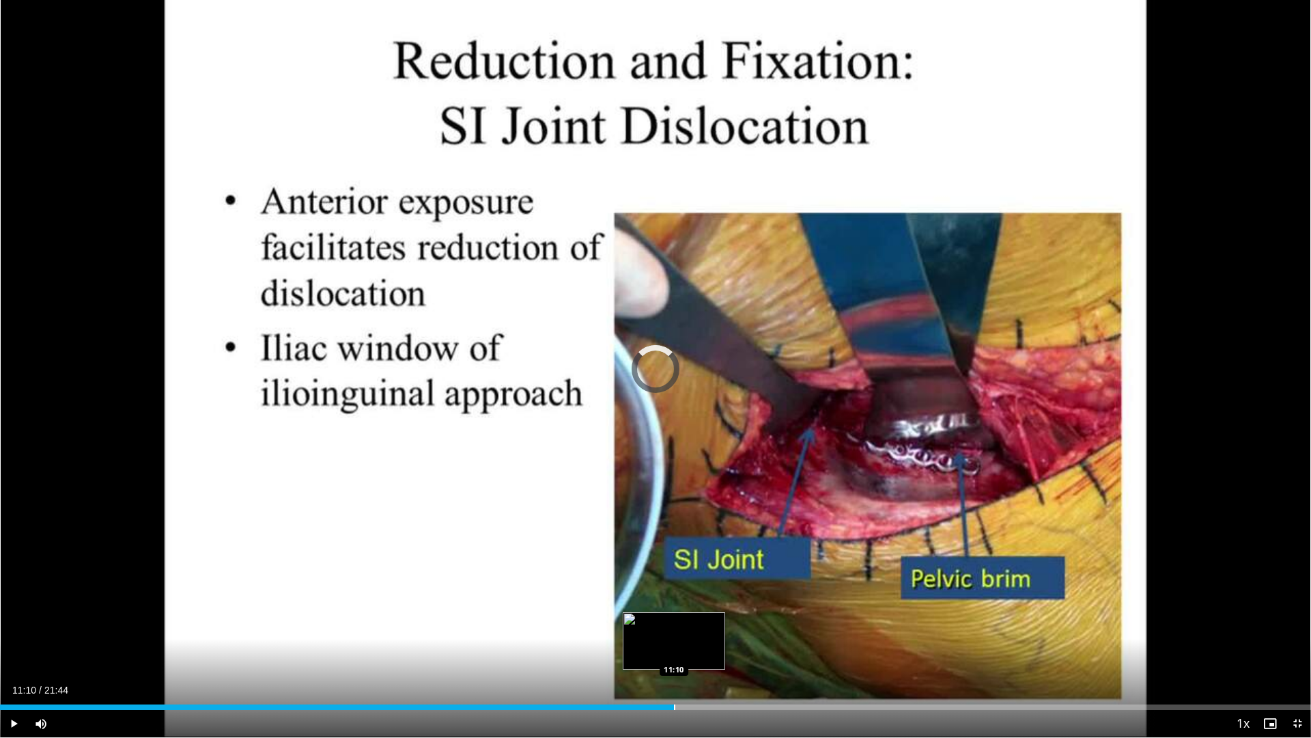
click at [674, 627] on div "Progress Bar" at bounding box center [674, 706] width 1 height 5
click at [643, 627] on div "Loaded : 57.38% 10:40 10:40" at bounding box center [655, 703] width 1311 height 13
click at [643, 627] on video-js "**********" at bounding box center [655, 369] width 1311 height 738
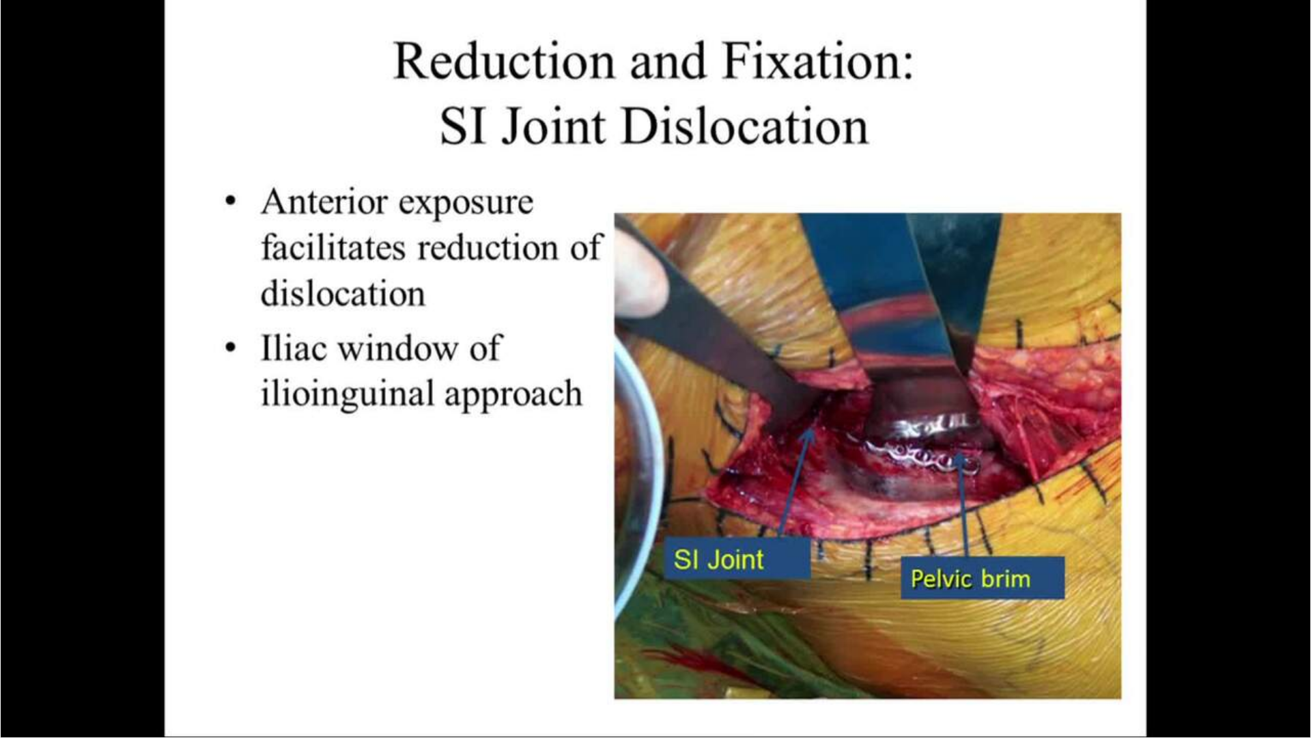
click at [565, 627] on div "10 seconds Tap to unmute" at bounding box center [655, 368] width 1311 height 737
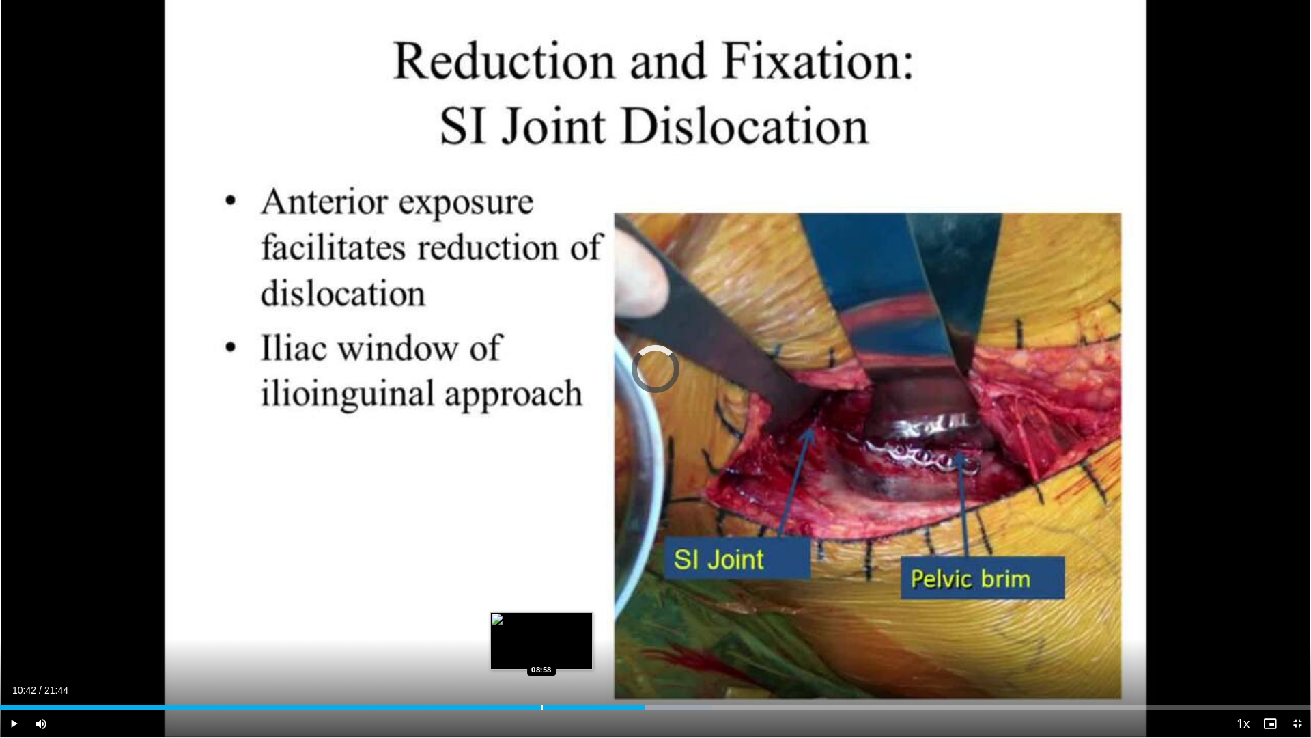
click at [542, 627] on div "Progress Bar" at bounding box center [542, 706] width 1 height 5
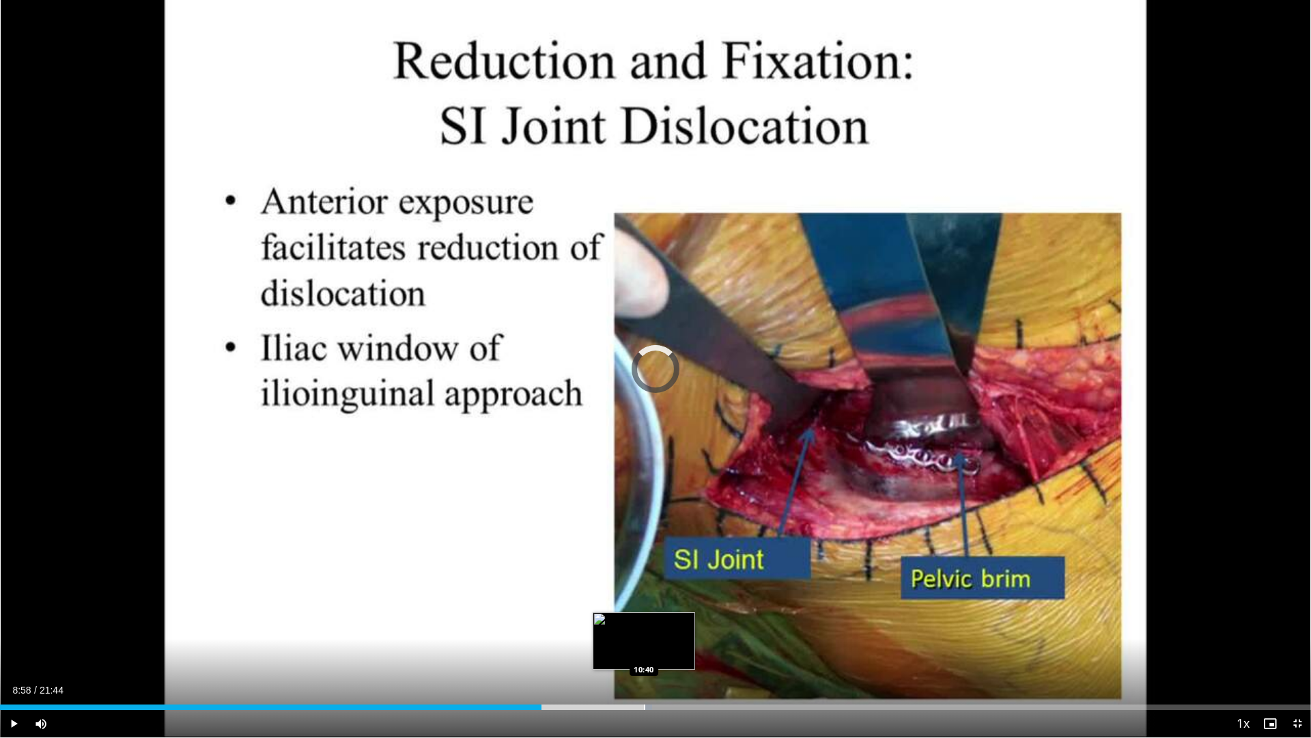
drag, startPoint x: 655, startPoint y: 701, endPoint x: 642, endPoint y: 702, distance: 13.0
click at [643, 627] on div "Loaded : 49.73% 10:41 10:40" at bounding box center [655, 703] width 1311 height 13
drag, startPoint x: 10, startPoint y: 723, endPoint x: 70, endPoint y: 737, distance: 61.0
click at [11, 627] on span "Video Player" at bounding box center [13, 723] width 27 height 27
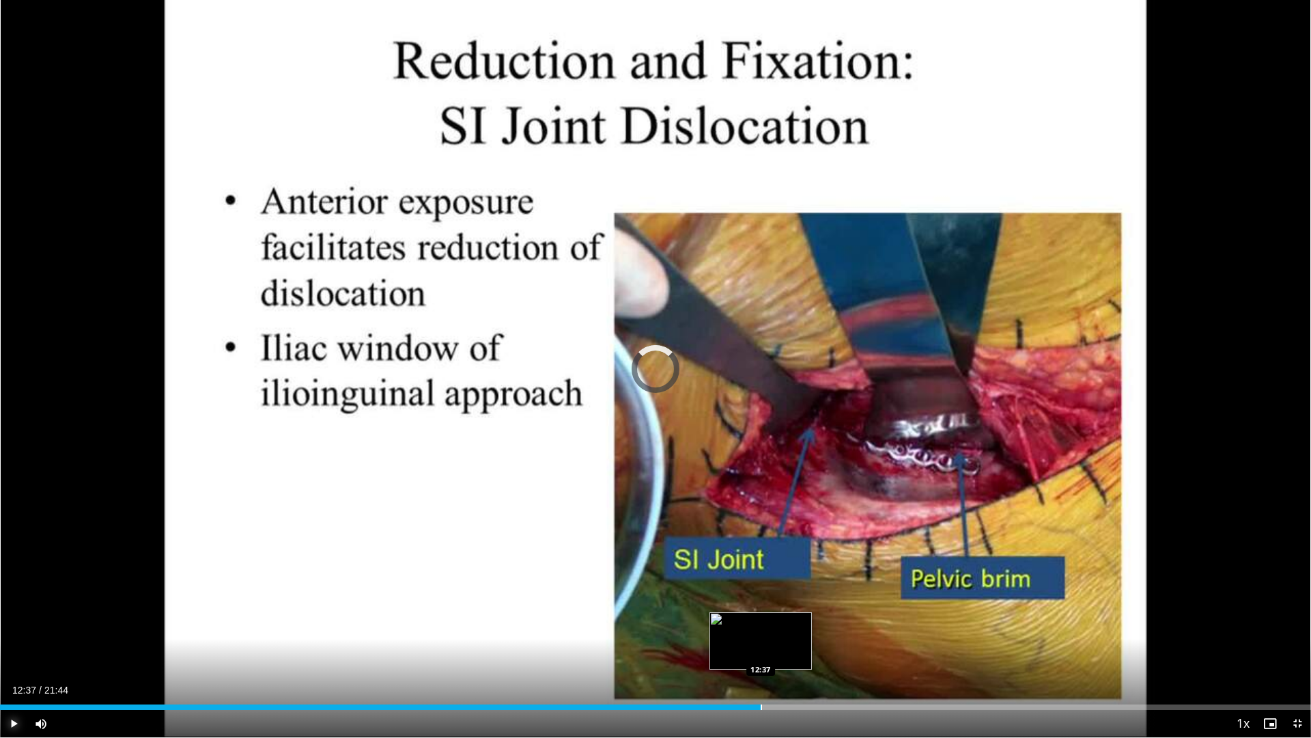
click at [761, 627] on div "Progress Bar" at bounding box center [761, 706] width 1 height 5
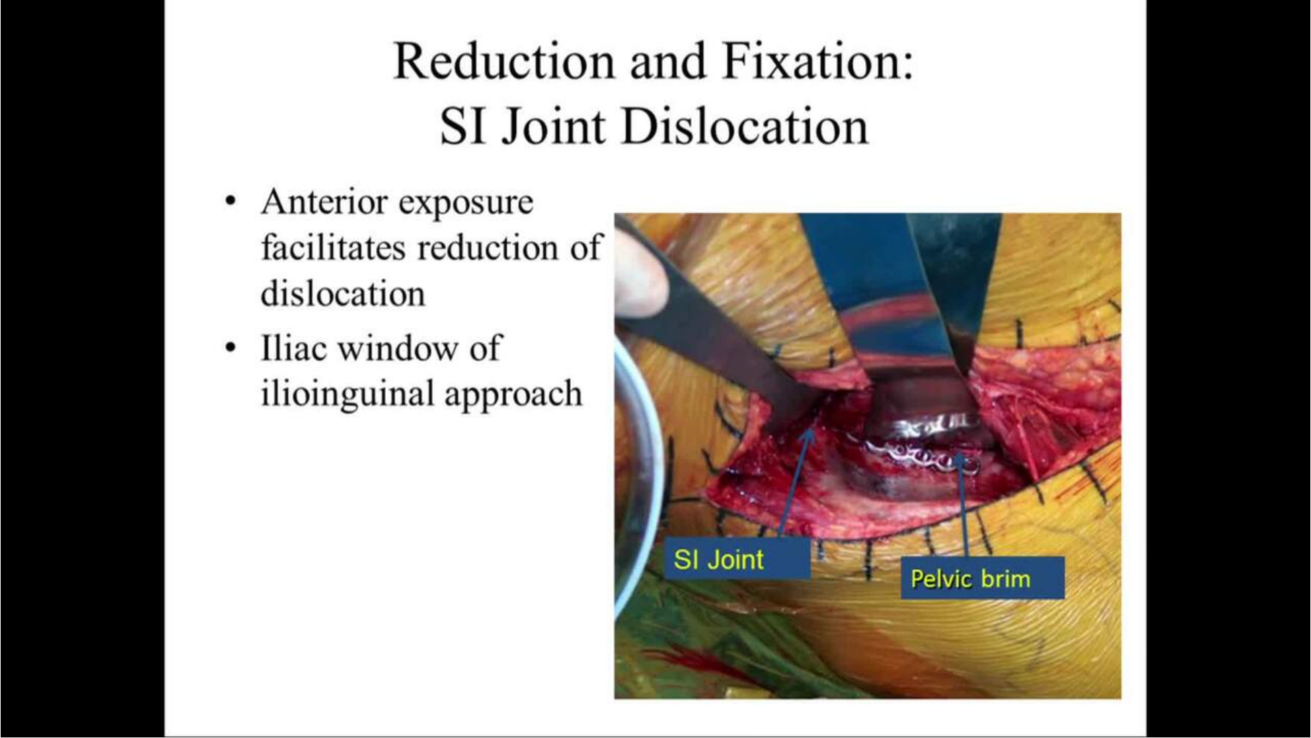
click at [817, 627] on video-js "**********" at bounding box center [655, 369] width 1311 height 738
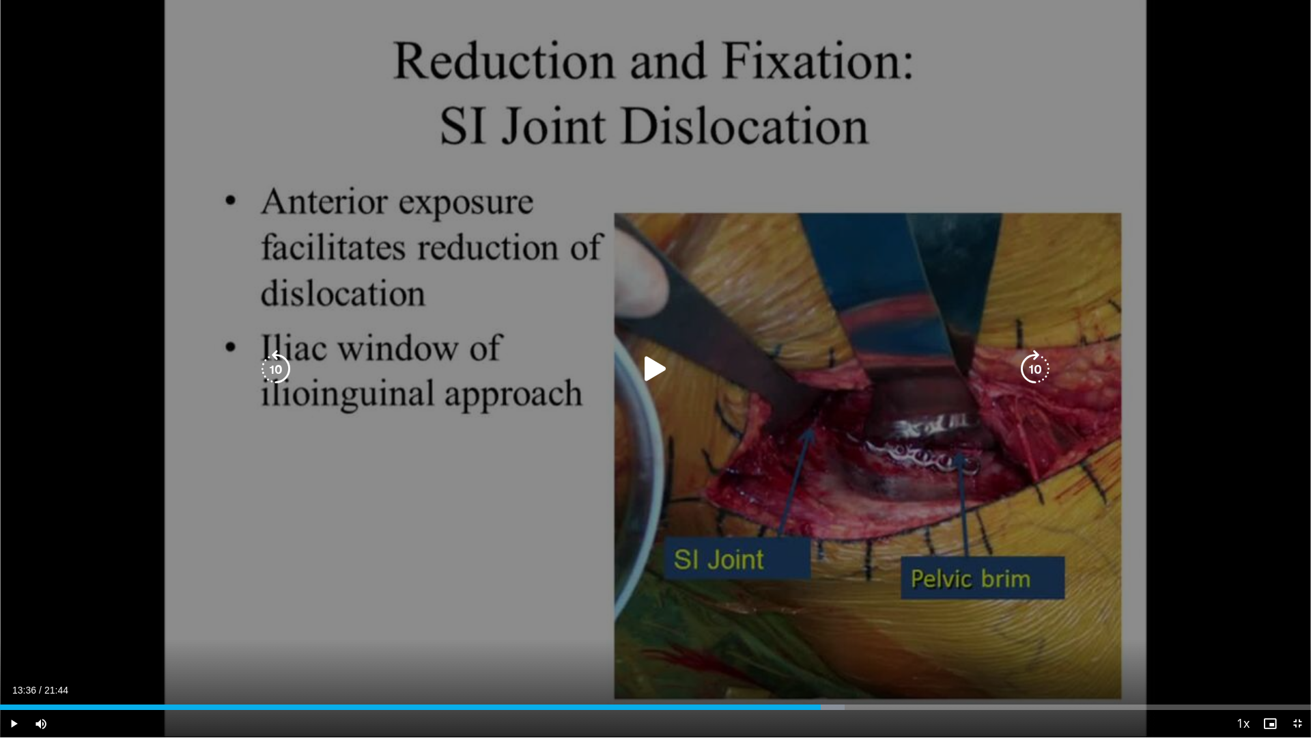
click at [0, 0] on div "Progress Bar" at bounding box center [0, 0] width 0 height 0
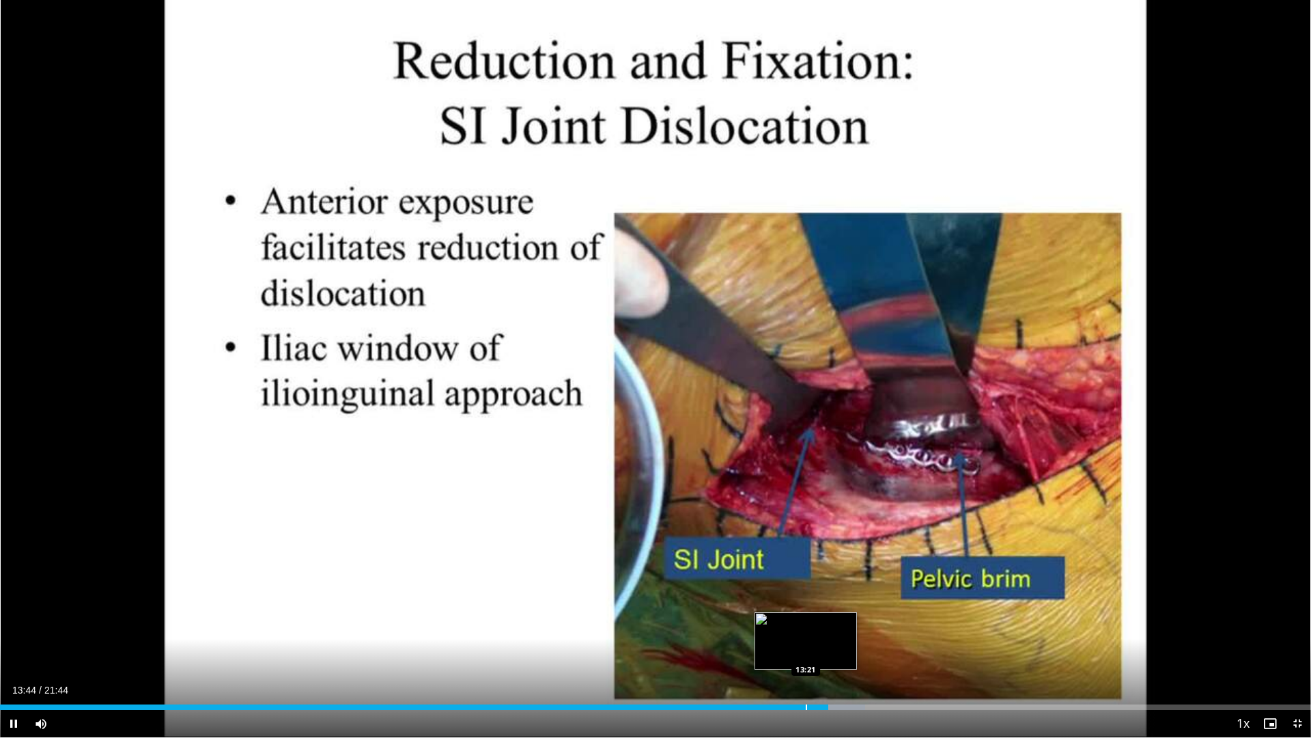
click at [806, 627] on div "Loaded : 65.97% 13:44 13:21" at bounding box center [655, 703] width 1311 height 13
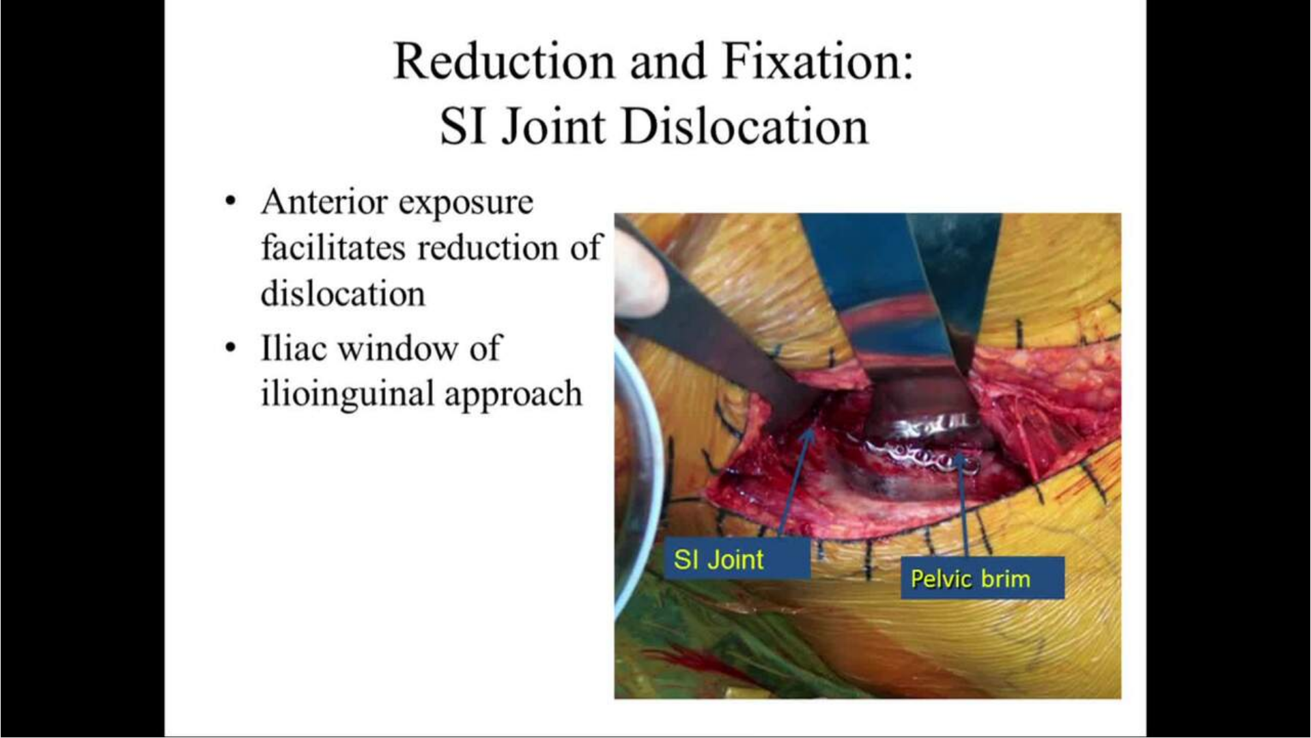
click at [859, 627] on div "10 seconds Tap to unmute" at bounding box center [655, 368] width 1311 height 737
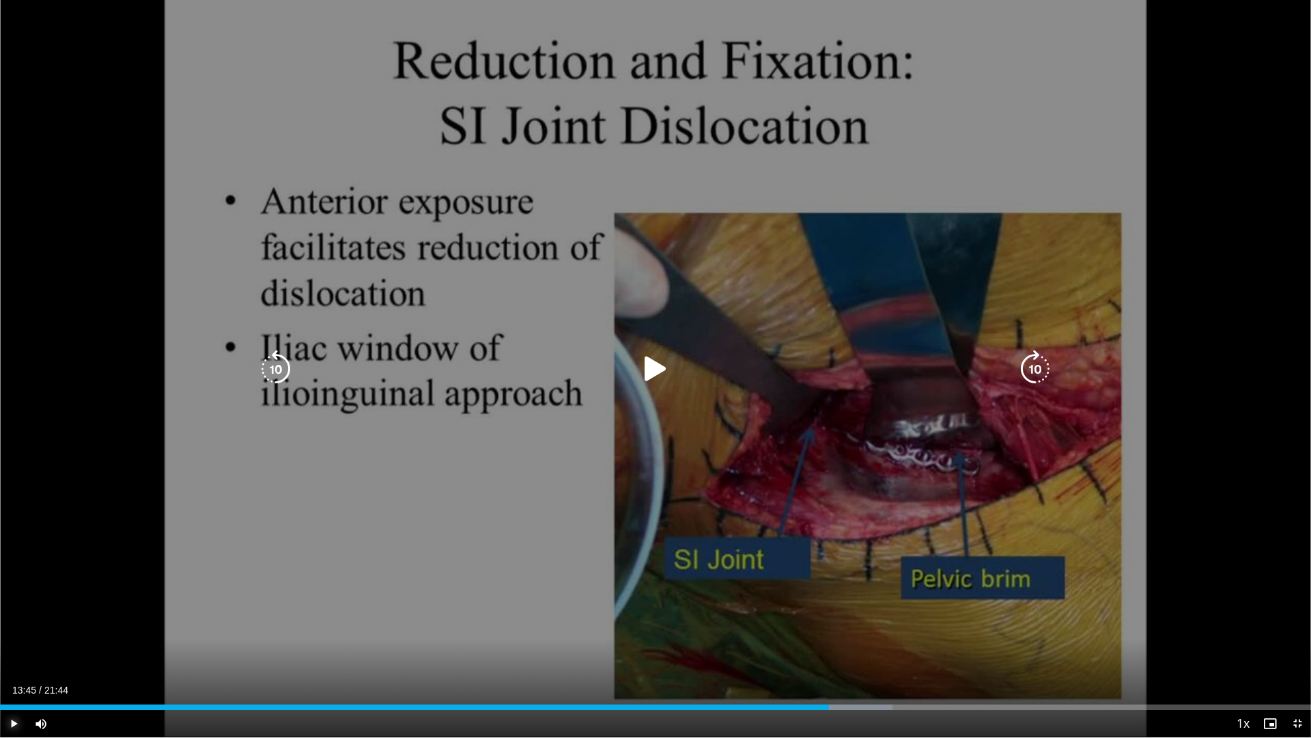
drag, startPoint x: 10, startPoint y: 717, endPoint x: 25, endPoint y: 716, distance: 15.8
click at [12, 627] on span "Video Player" at bounding box center [13, 723] width 27 height 27
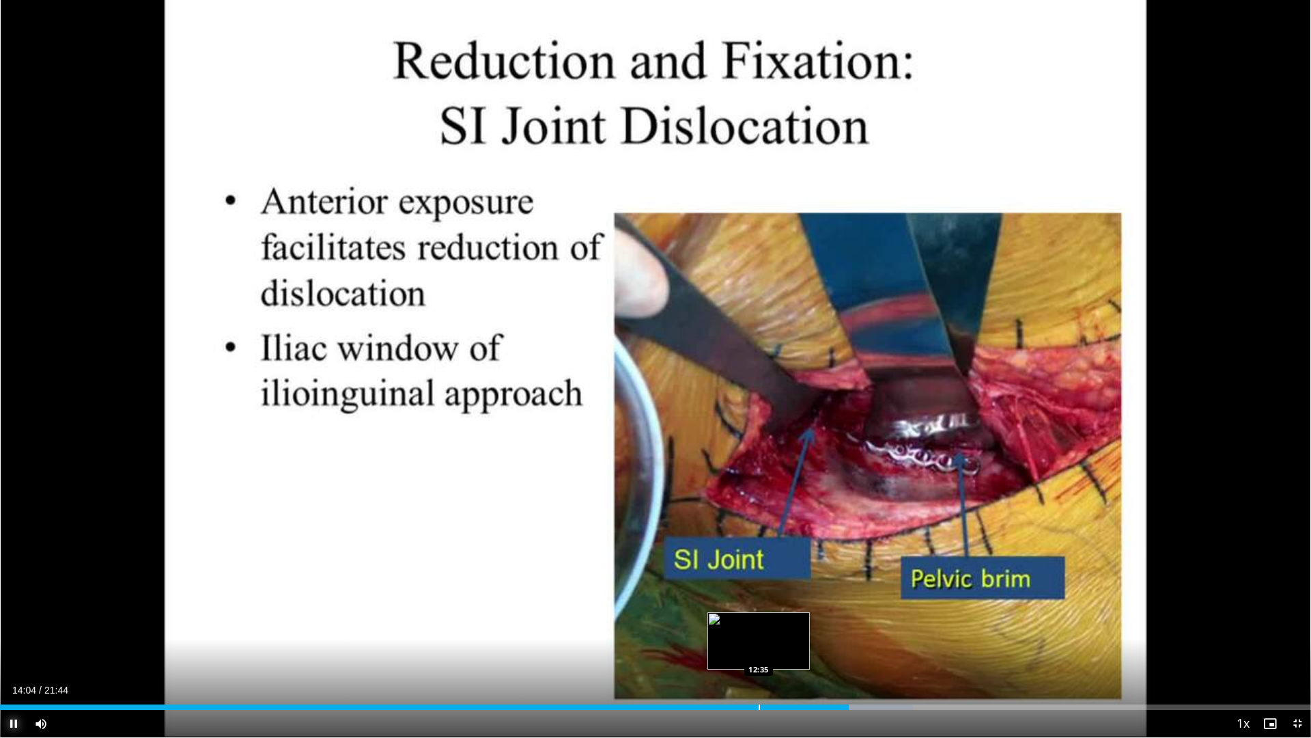
click at [761, 627] on div "Loaded : 69.62% 14:04 12:35" at bounding box center [655, 706] width 1311 height 5
click at [759, 627] on div "Progress Bar" at bounding box center [759, 706] width 1 height 5
click at [751, 627] on div "Progress Bar" at bounding box center [751, 706] width 1 height 5
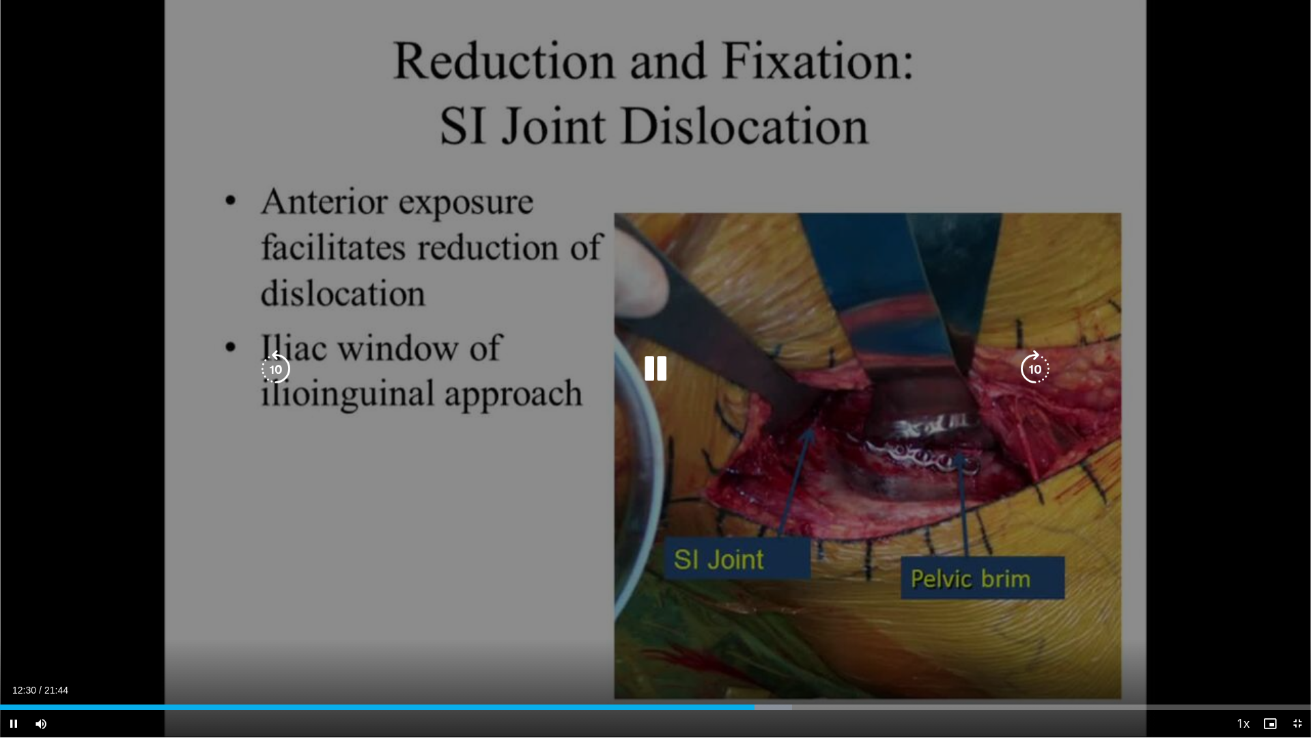
click at [734, 627] on div "10 seconds Tap to unmute" at bounding box center [655, 368] width 1311 height 737
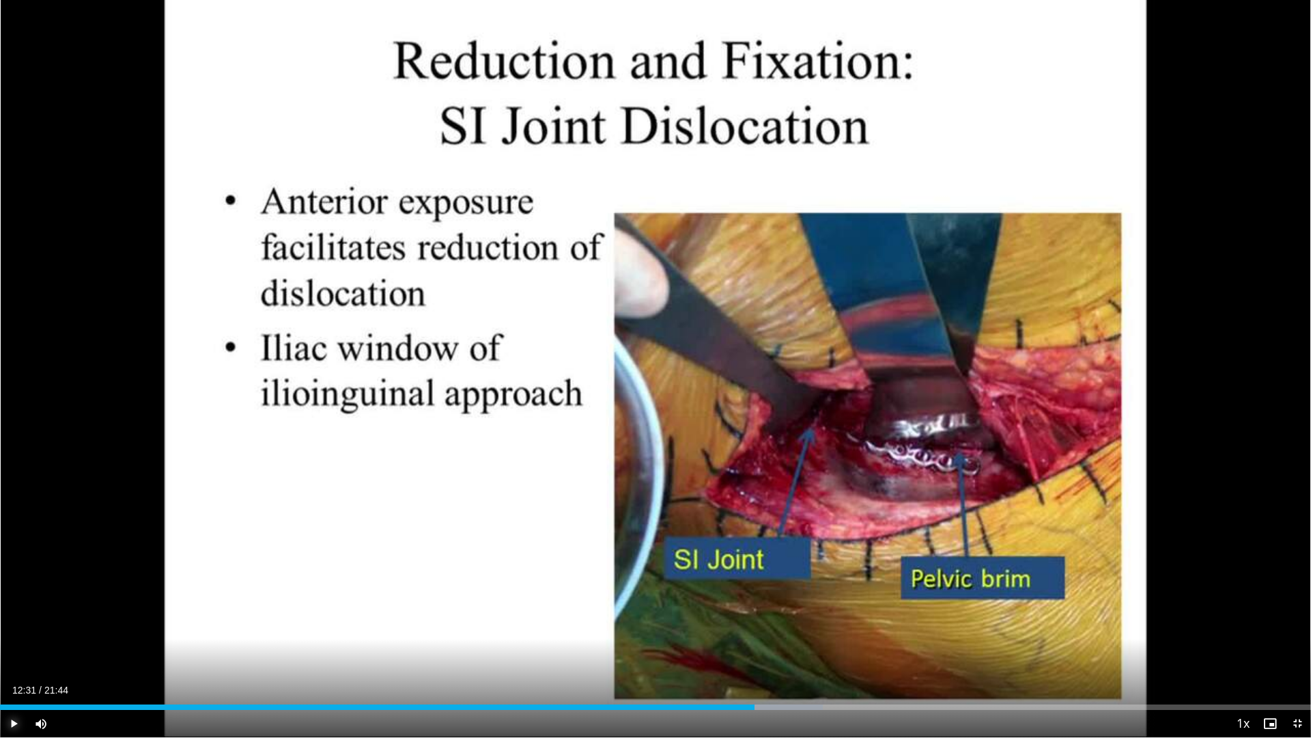
click at [10, 627] on span "Video Player" at bounding box center [13, 723] width 27 height 27
click at [731, 627] on div "Progress Bar" at bounding box center [731, 706] width 1 height 5
click at [693, 627] on div "Loaded : 61.97% 12:25 11:29" at bounding box center [655, 703] width 1311 height 13
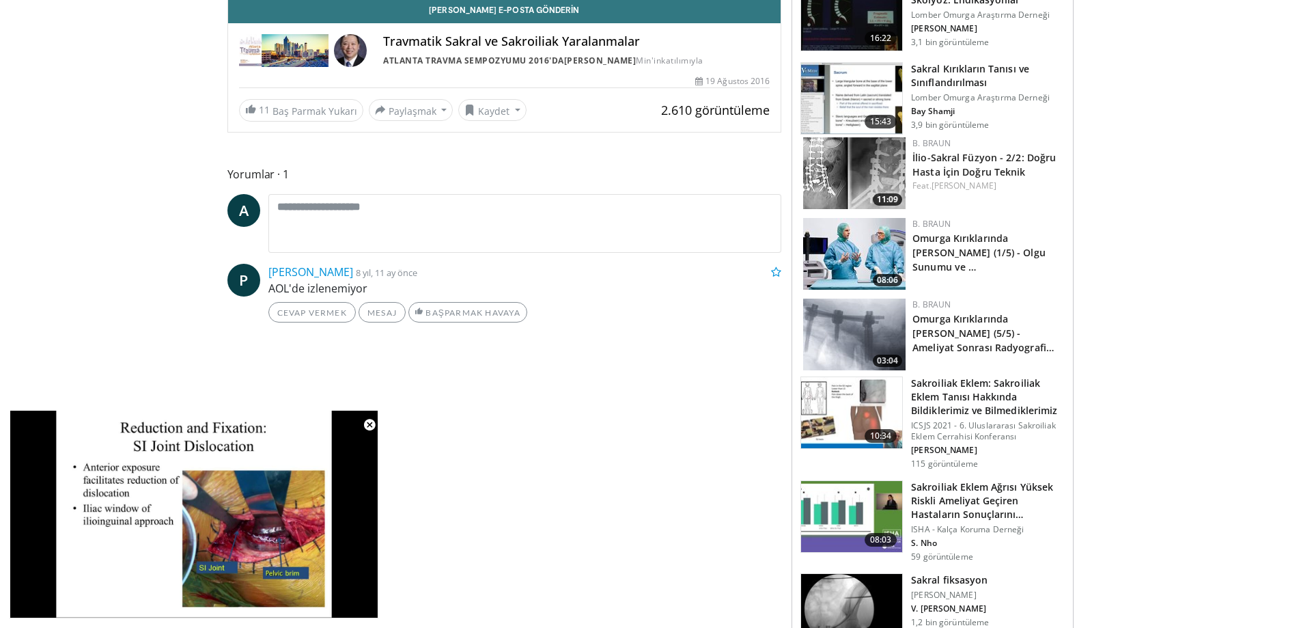
scroll to position [376, 0]
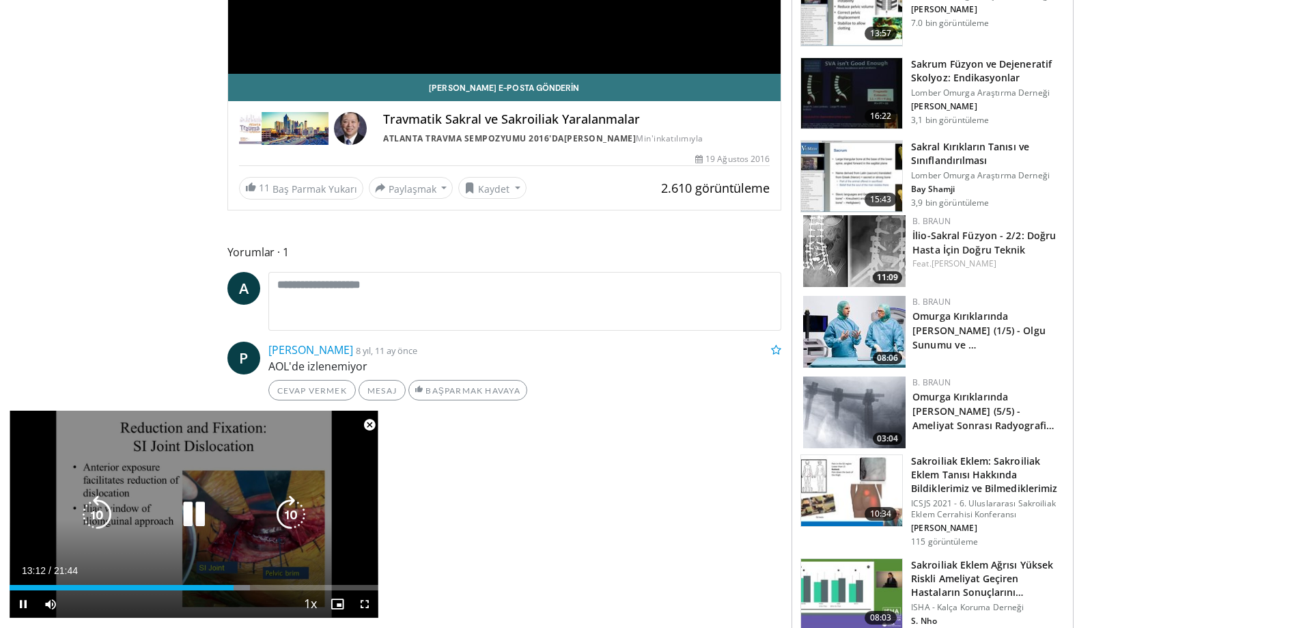
click at [169, 441] on div "10 seconds Tap to unmute" at bounding box center [194, 513] width 369 height 207
click at [174, 444] on div "10 seconds Tap to unmute" at bounding box center [194, 513] width 369 height 207
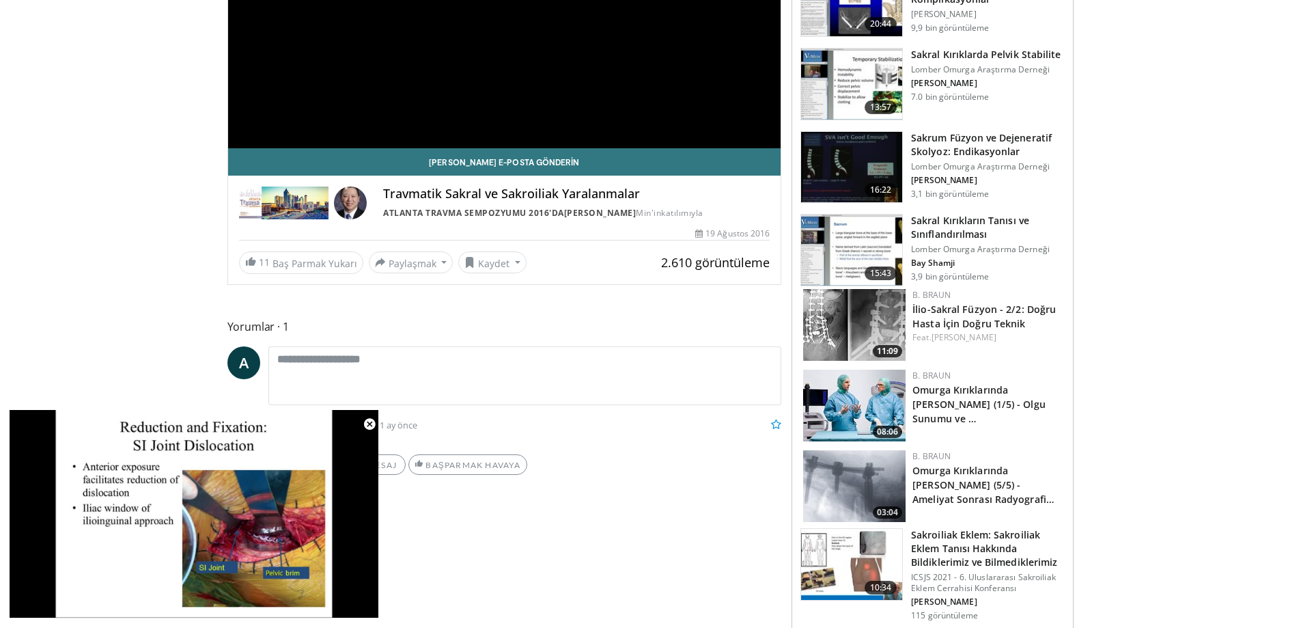
scroll to position [0, 0]
